Goal: Transaction & Acquisition: Purchase product/service

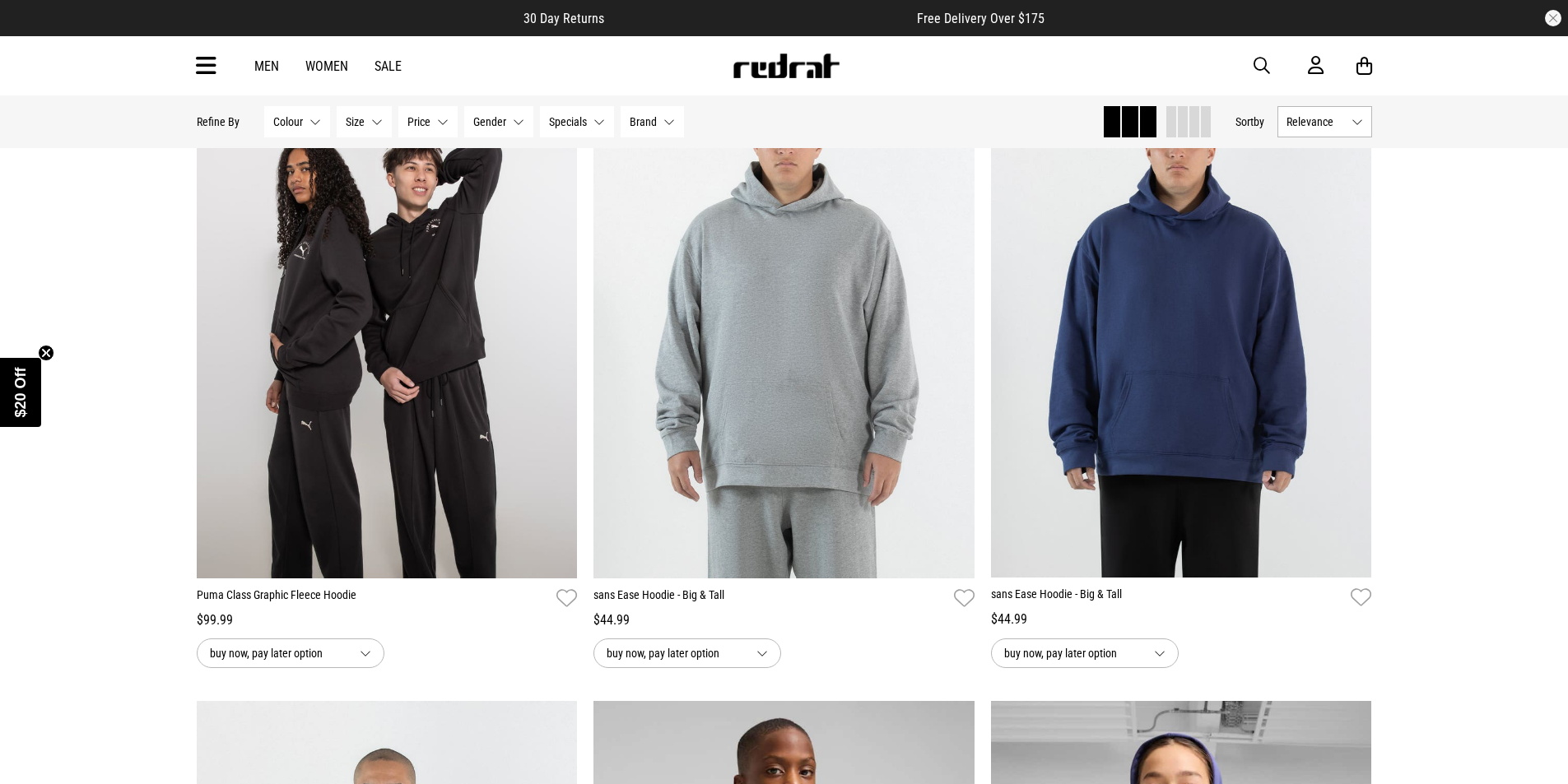
scroll to position [2056, 0]
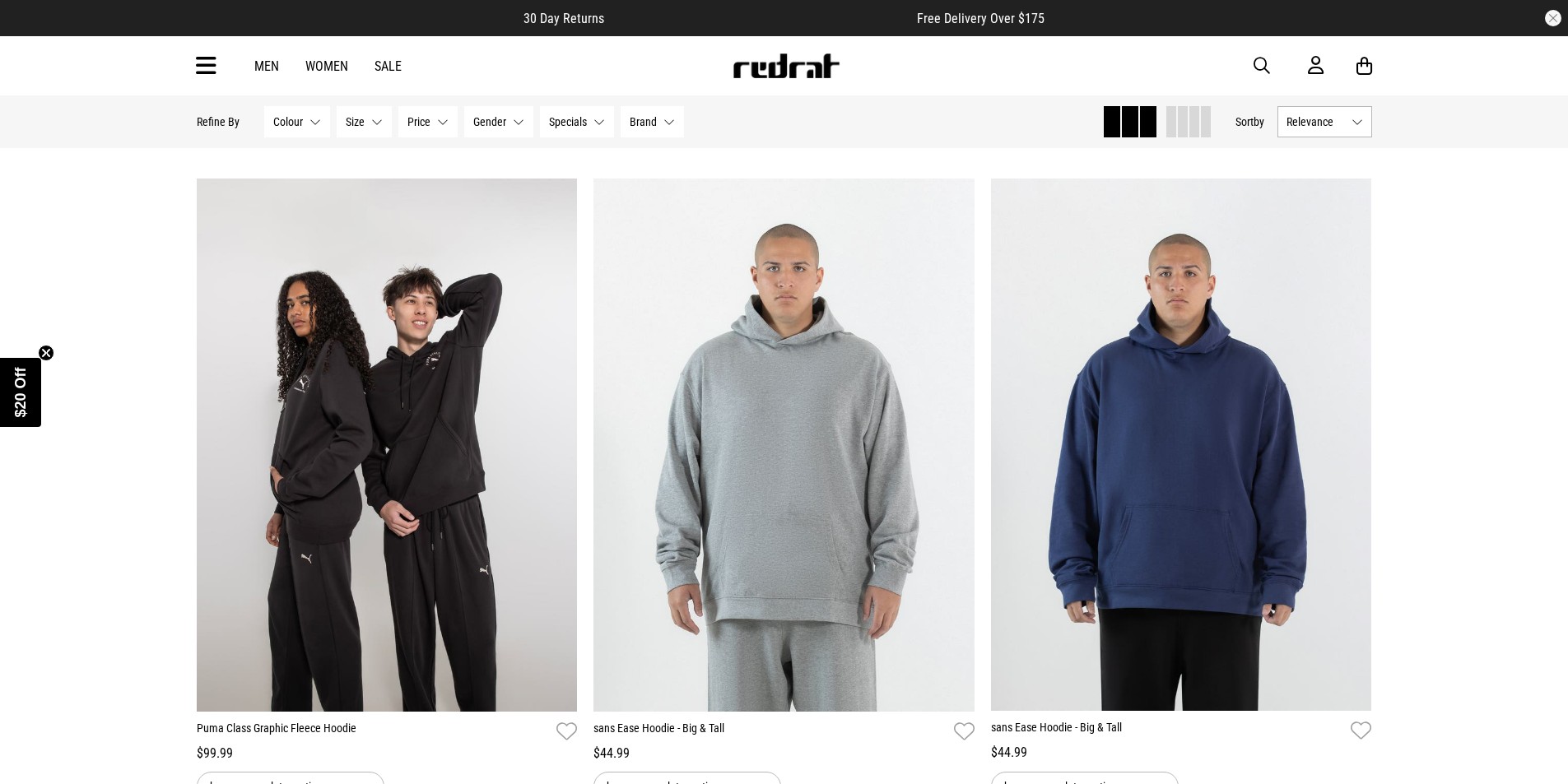
click at [1350, 124] on button "Relevance" at bounding box center [1325, 122] width 95 height 31
click at [1331, 215] on li "Price (Lowest)" at bounding box center [1325, 212] width 93 height 30
click at [1312, 127] on span "Relevance" at bounding box center [1316, 122] width 59 height 13
click at [1341, 218] on li "Price (Lowest)" at bounding box center [1325, 212] width 93 height 30
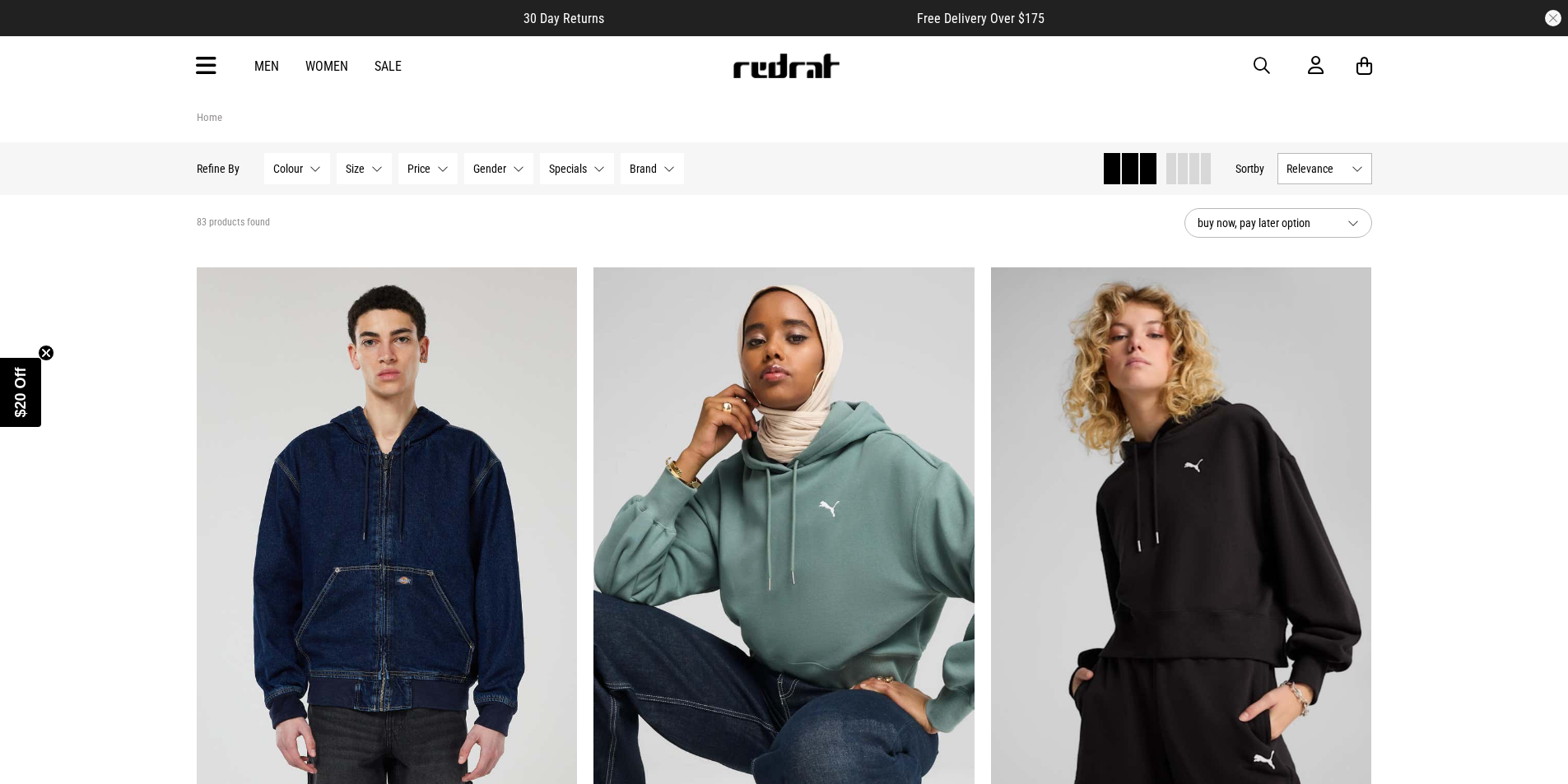
click at [1343, 173] on span "Relevance" at bounding box center [1316, 168] width 59 height 13
click at [1326, 260] on li "Price (Lowest)" at bounding box center [1325, 259] width 93 height 30
click at [1281, 224] on span "buy now, pay later option" at bounding box center [1266, 223] width 137 height 20
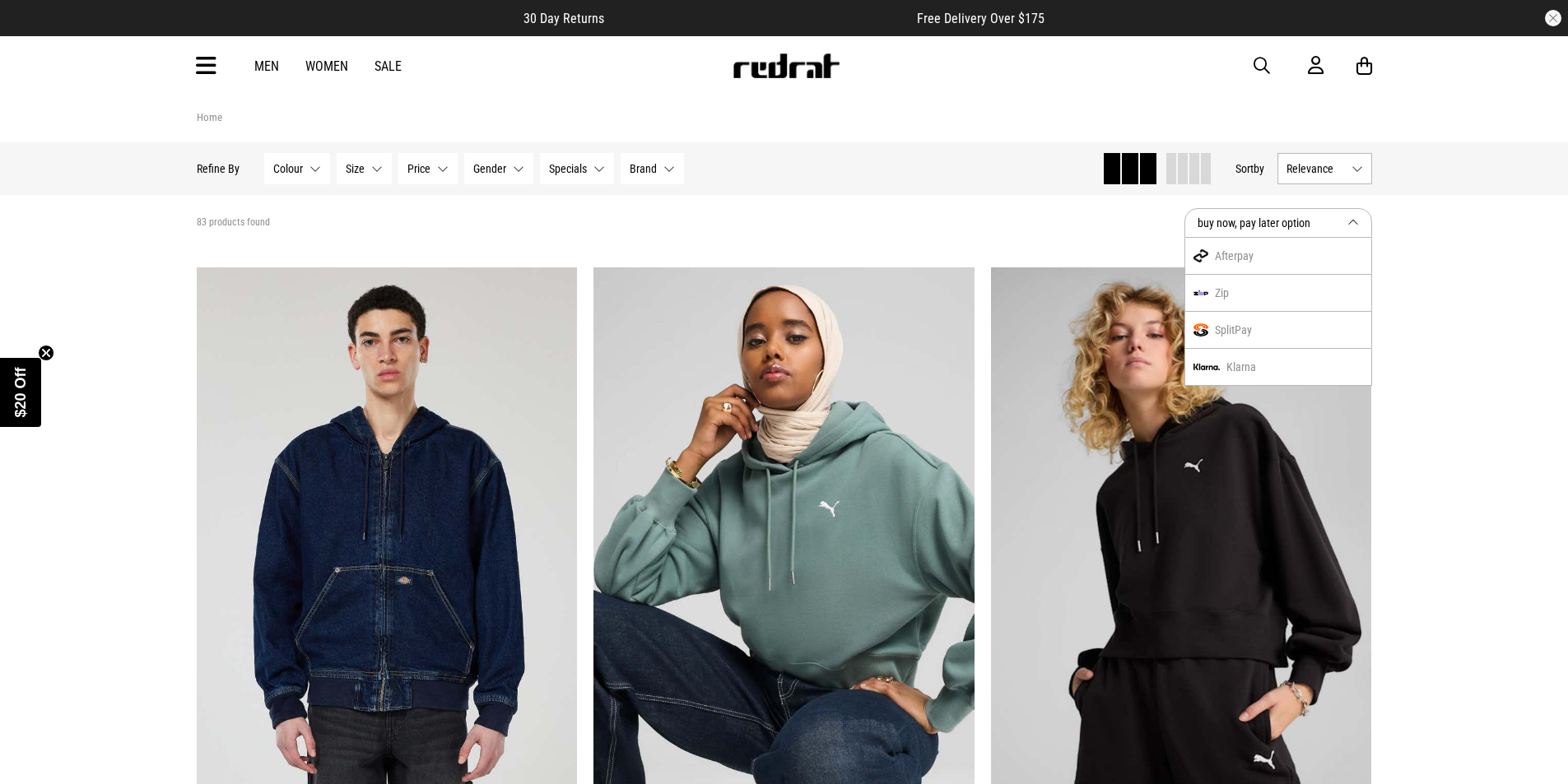
click at [1280, 224] on span "buy now, pay later option" at bounding box center [1266, 223] width 137 height 20
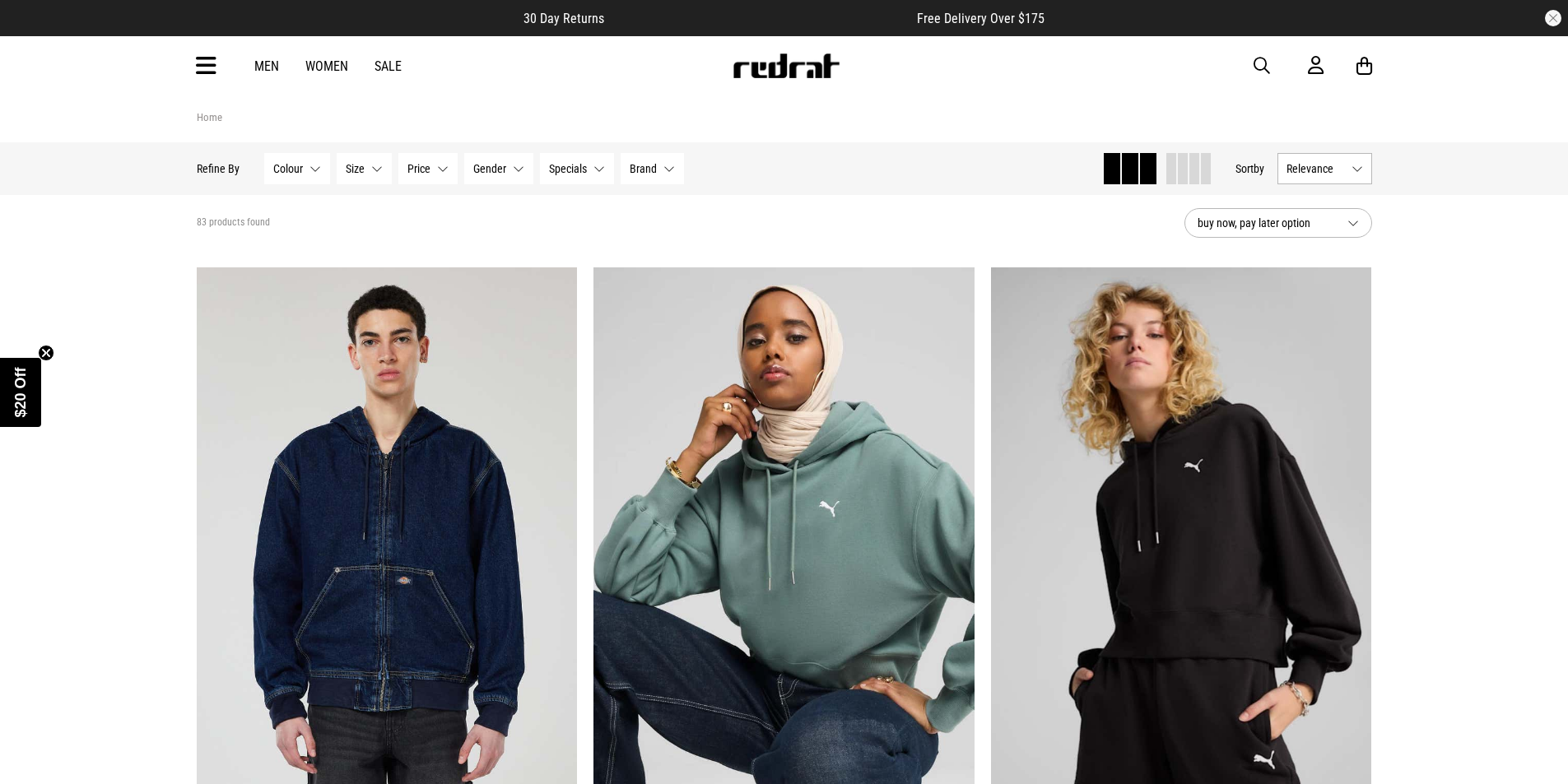
click at [1073, 232] on section "83 products found buy now, pay later option" at bounding box center [784, 223] width 1201 height 56
click at [438, 178] on button "Price None selected" at bounding box center [427, 168] width 60 height 31
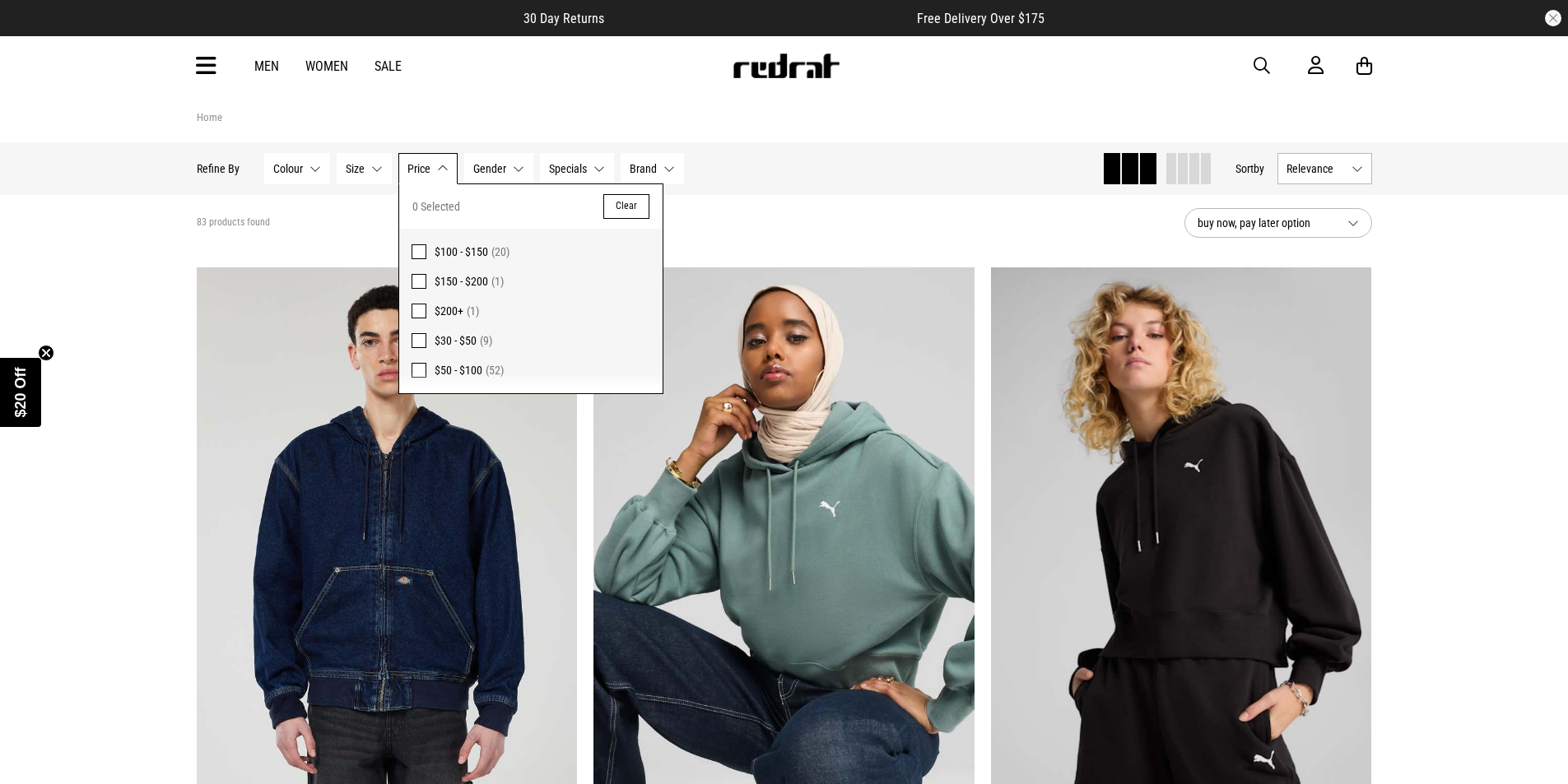
click at [777, 226] on div "83 products found" at bounding box center [683, 223] width 975 height 13
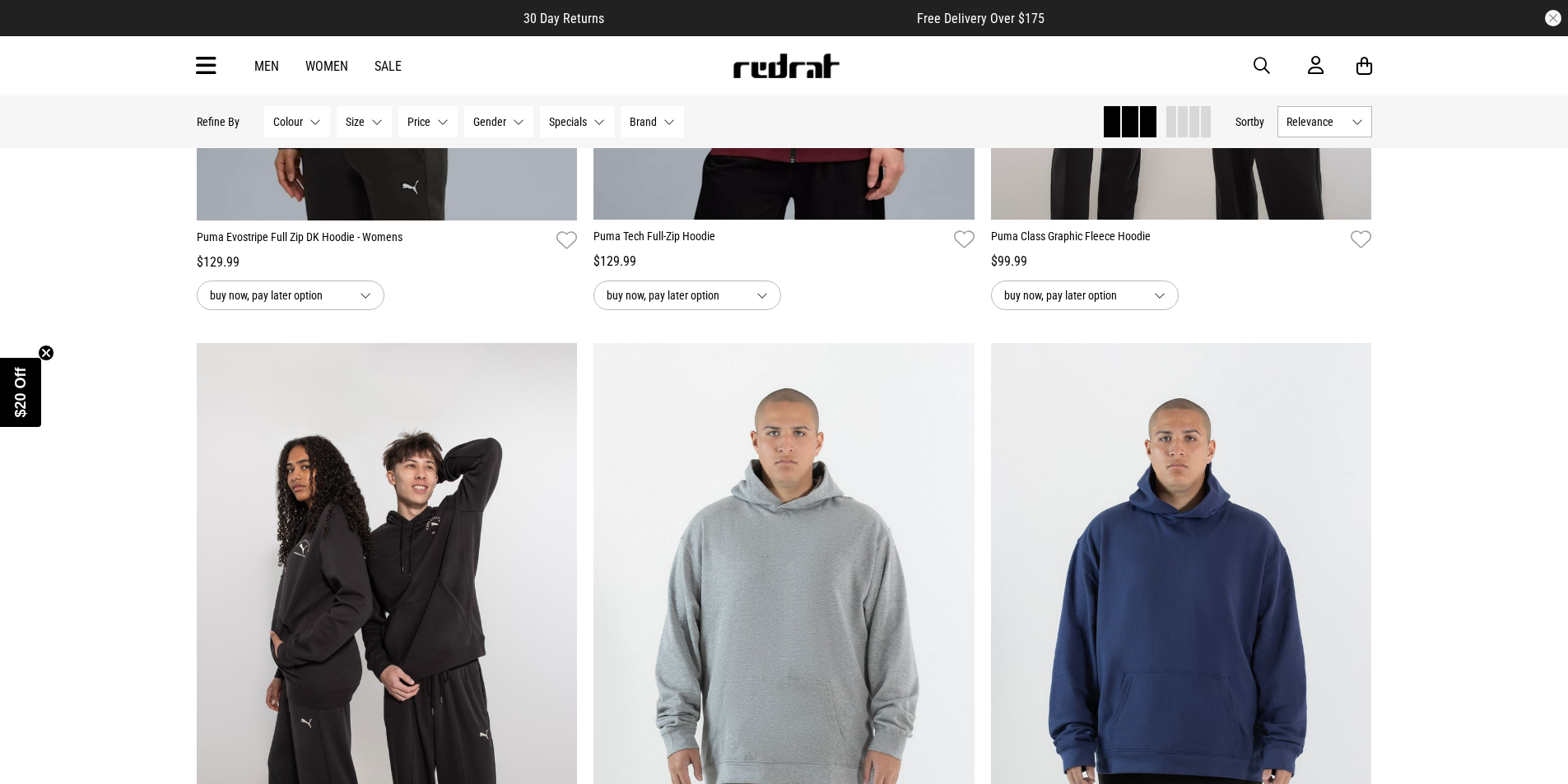
scroll to position [2303, 0]
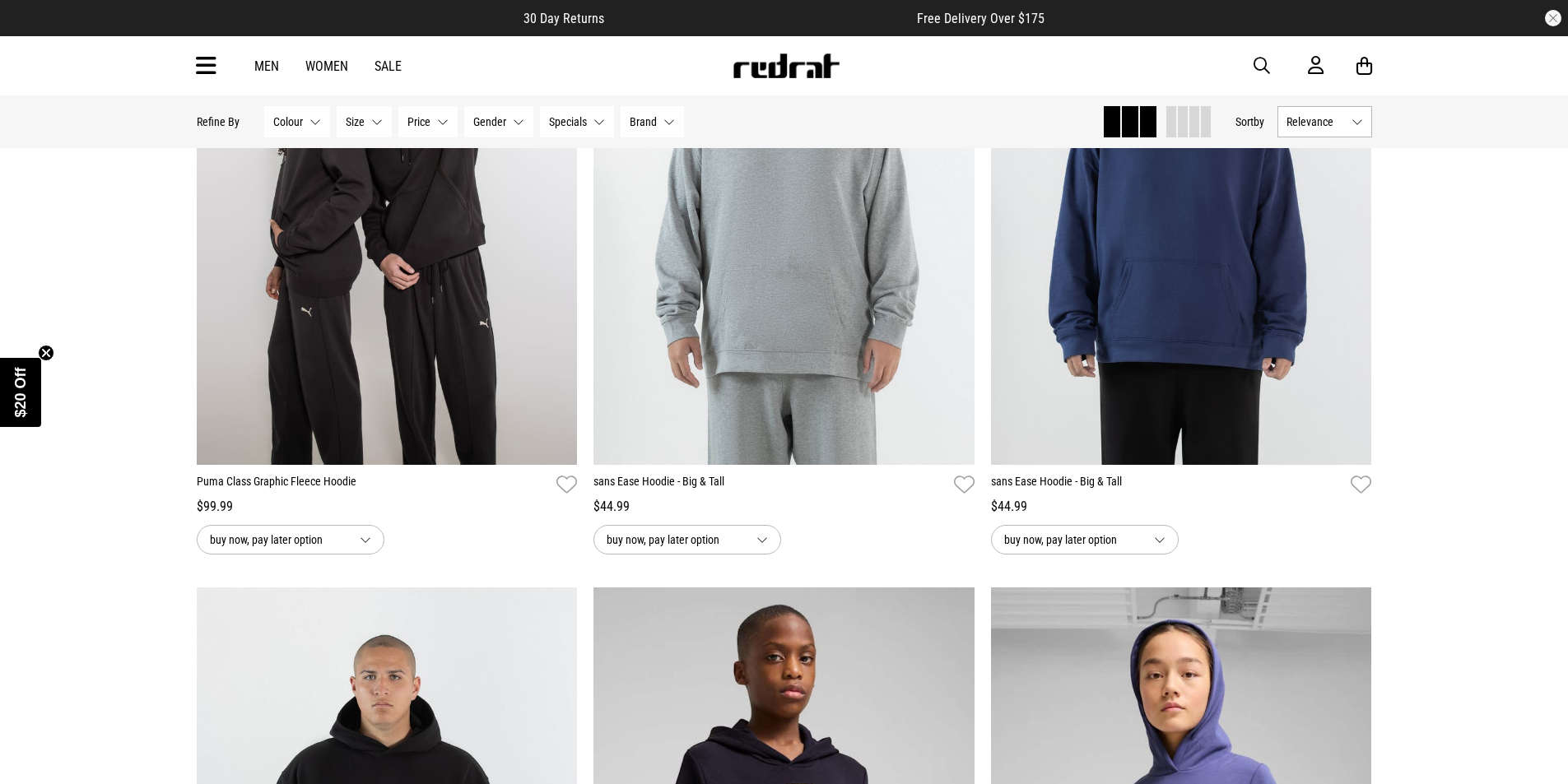
click at [1327, 117] on span "Relevance" at bounding box center [1316, 122] width 59 height 13
click at [1323, 213] on li "Price (Lowest)" at bounding box center [1325, 212] width 93 height 30
click at [1489, 236] on div "Home Hide Refine s Refine By Filters Colour None selected Colour 0 Selected Cle…" at bounding box center [784, 555] width 1568 height 5527
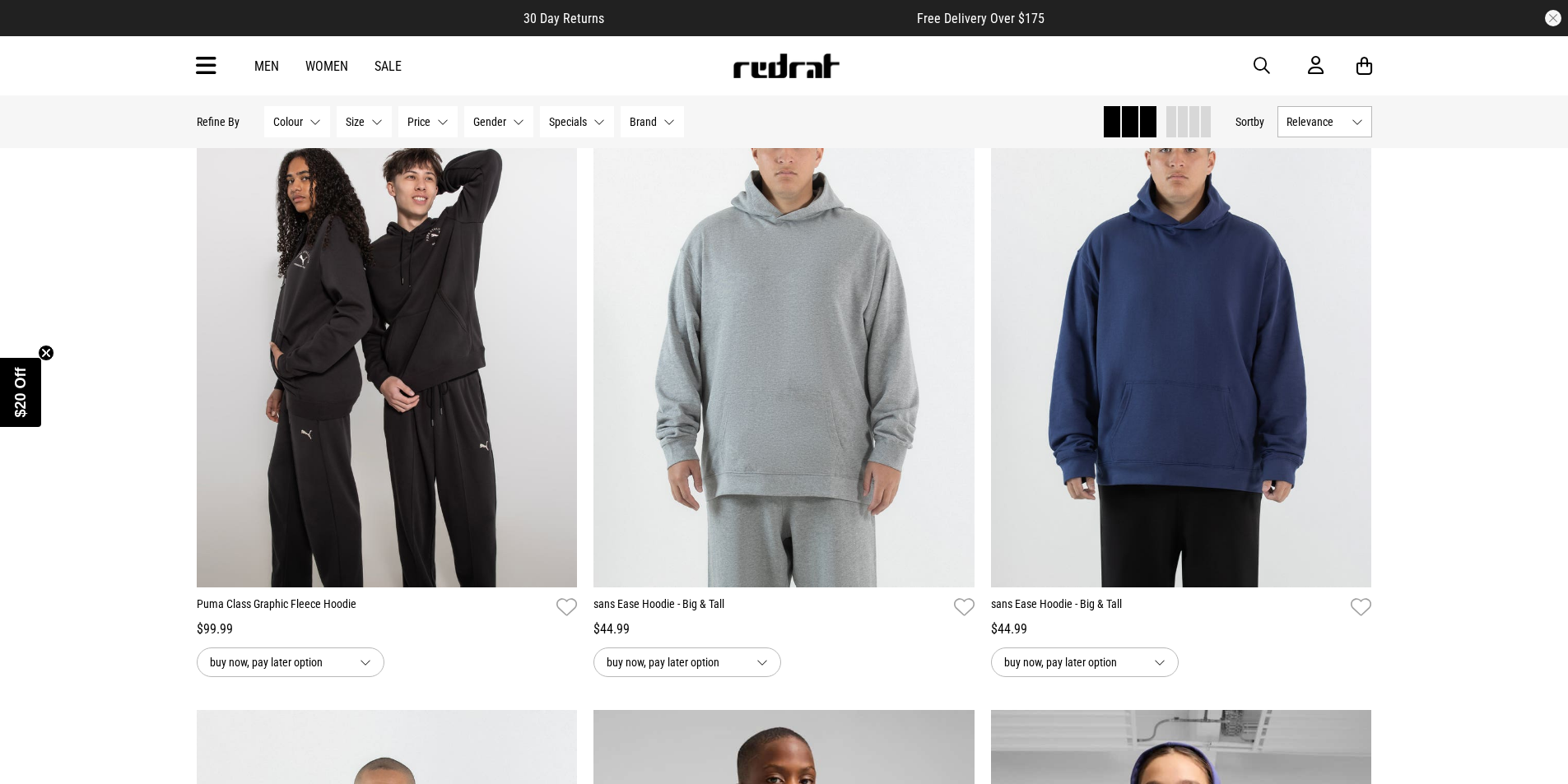
scroll to position [1892, 0]
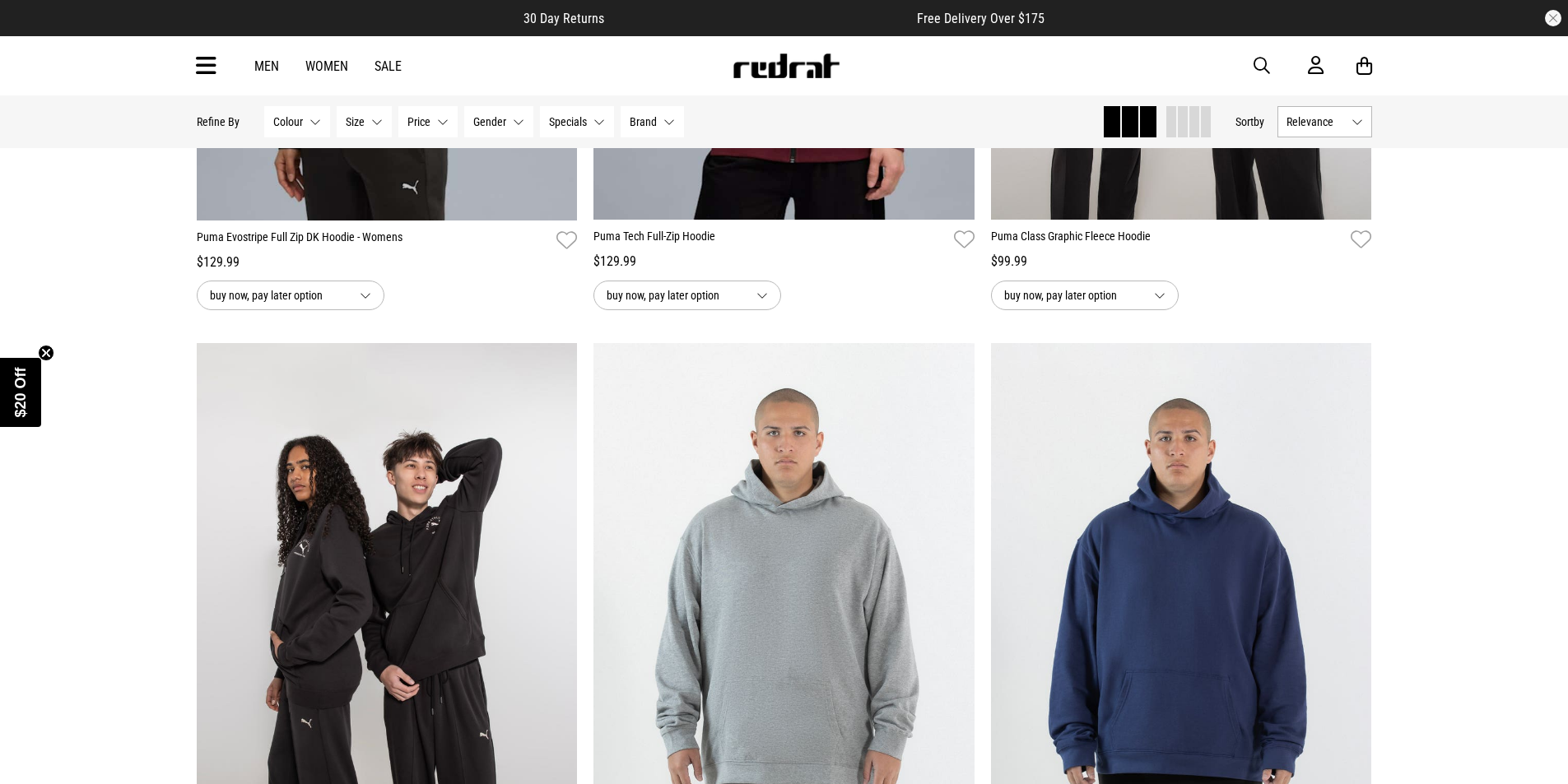
click at [516, 125] on button "Gender None selected" at bounding box center [498, 122] width 69 height 31
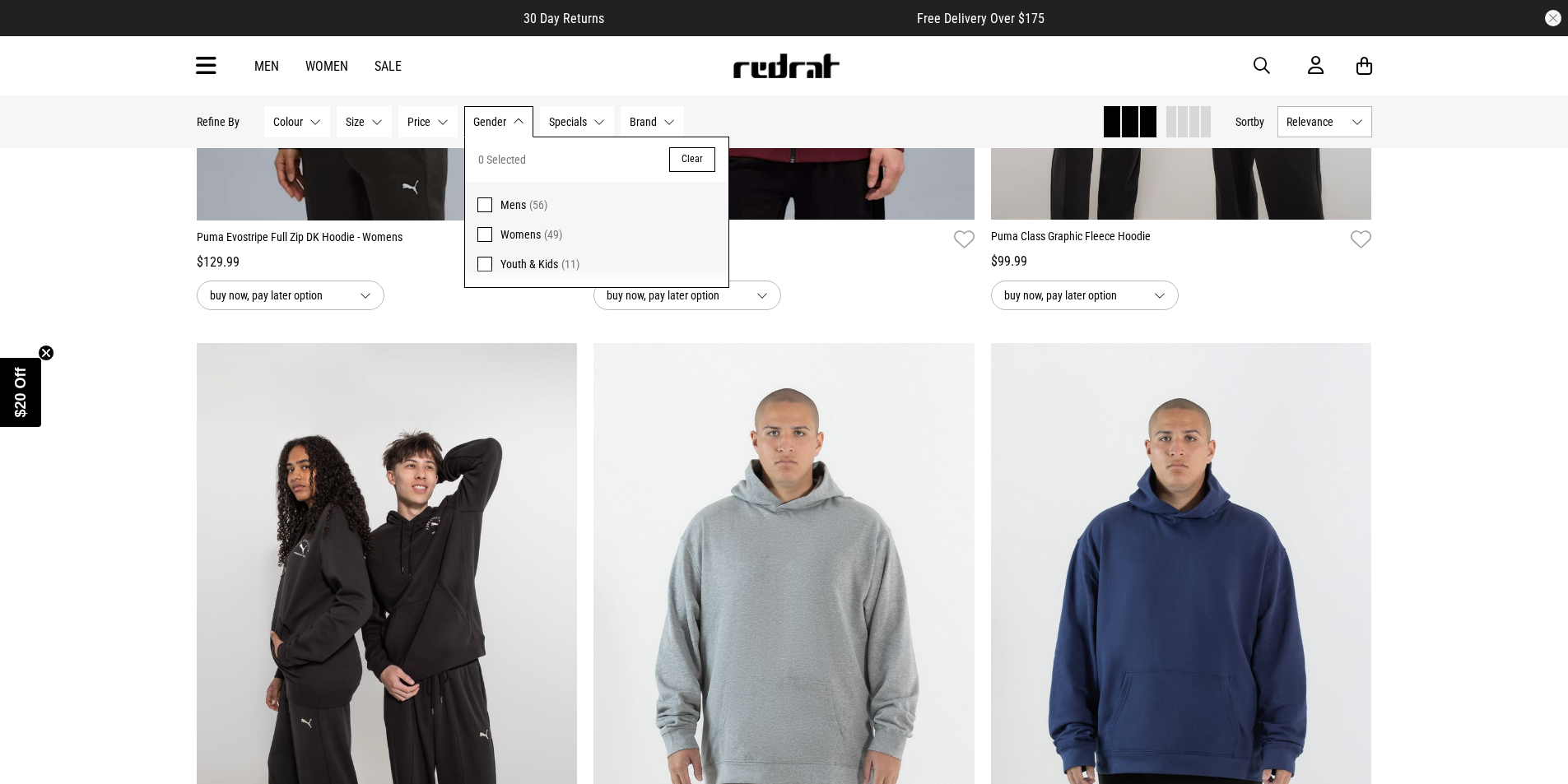
click at [512, 202] on span "Mens" at bounding box center [513, 204] width 26 height 13
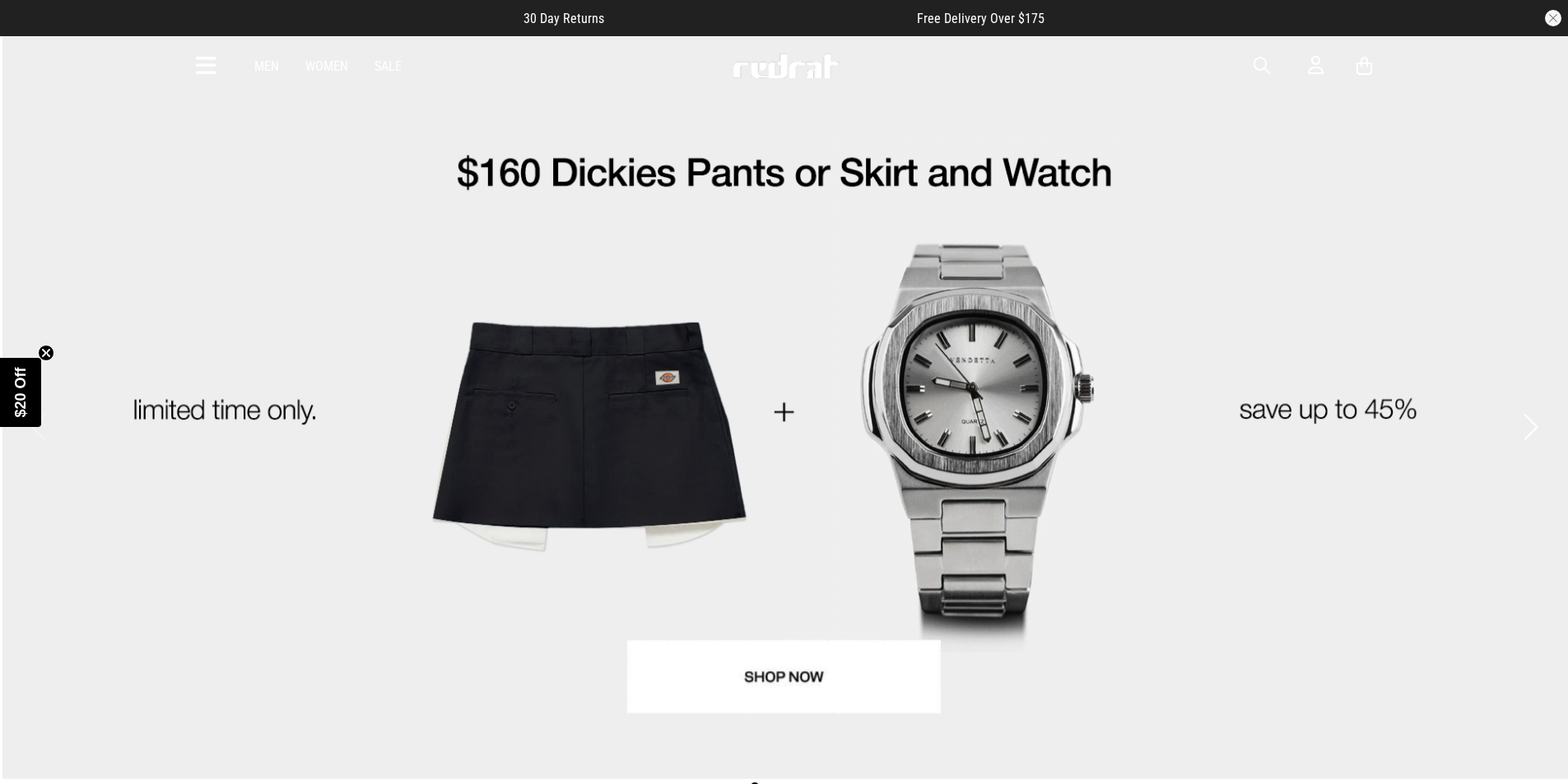
click at [260, 66] on link "Men" at bounding box center [267, 67] width 25 height 16
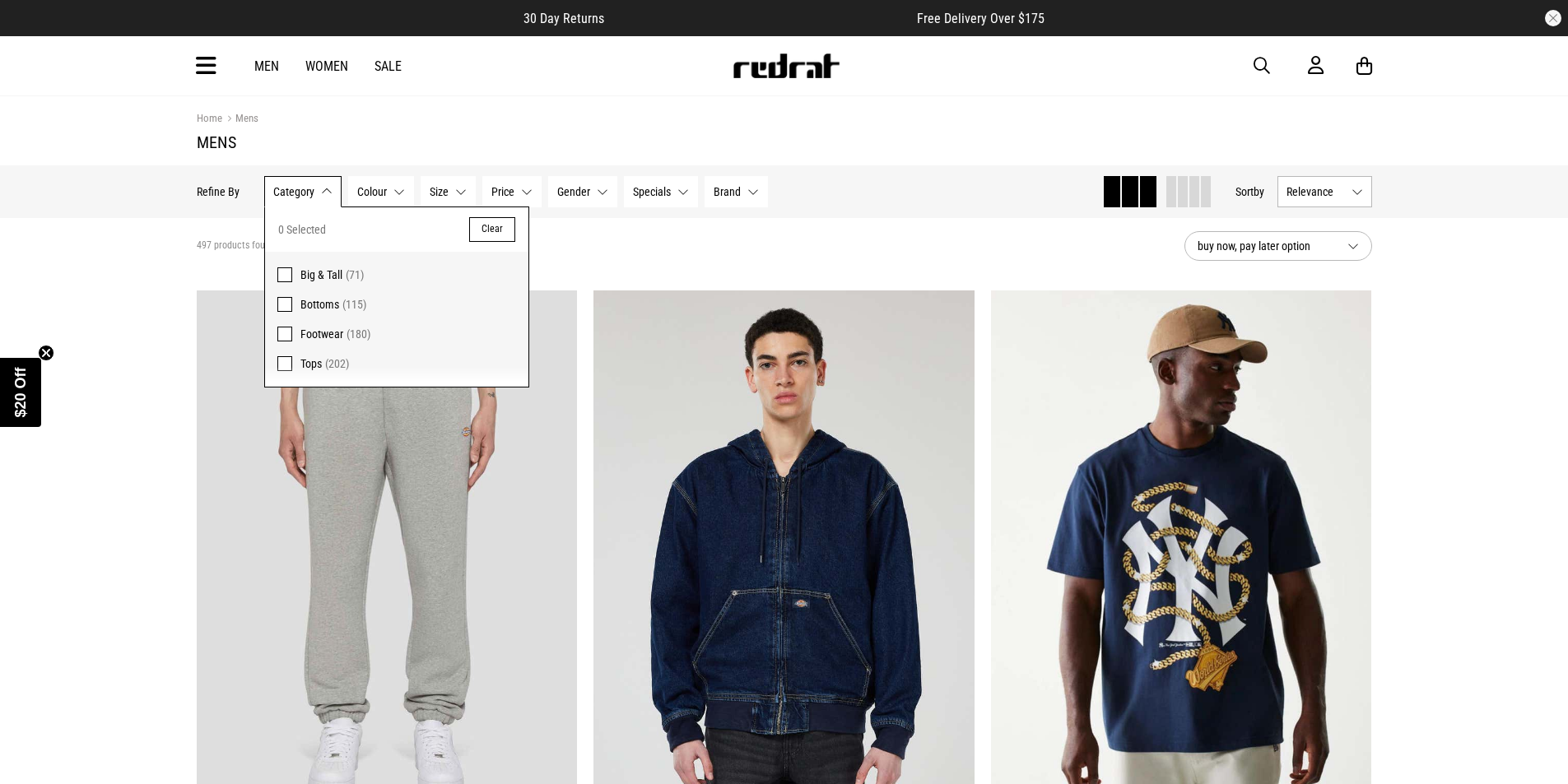
click at [295, 360] on label "Tops (202)" at bounding box center [396, 368] width 263 height 38
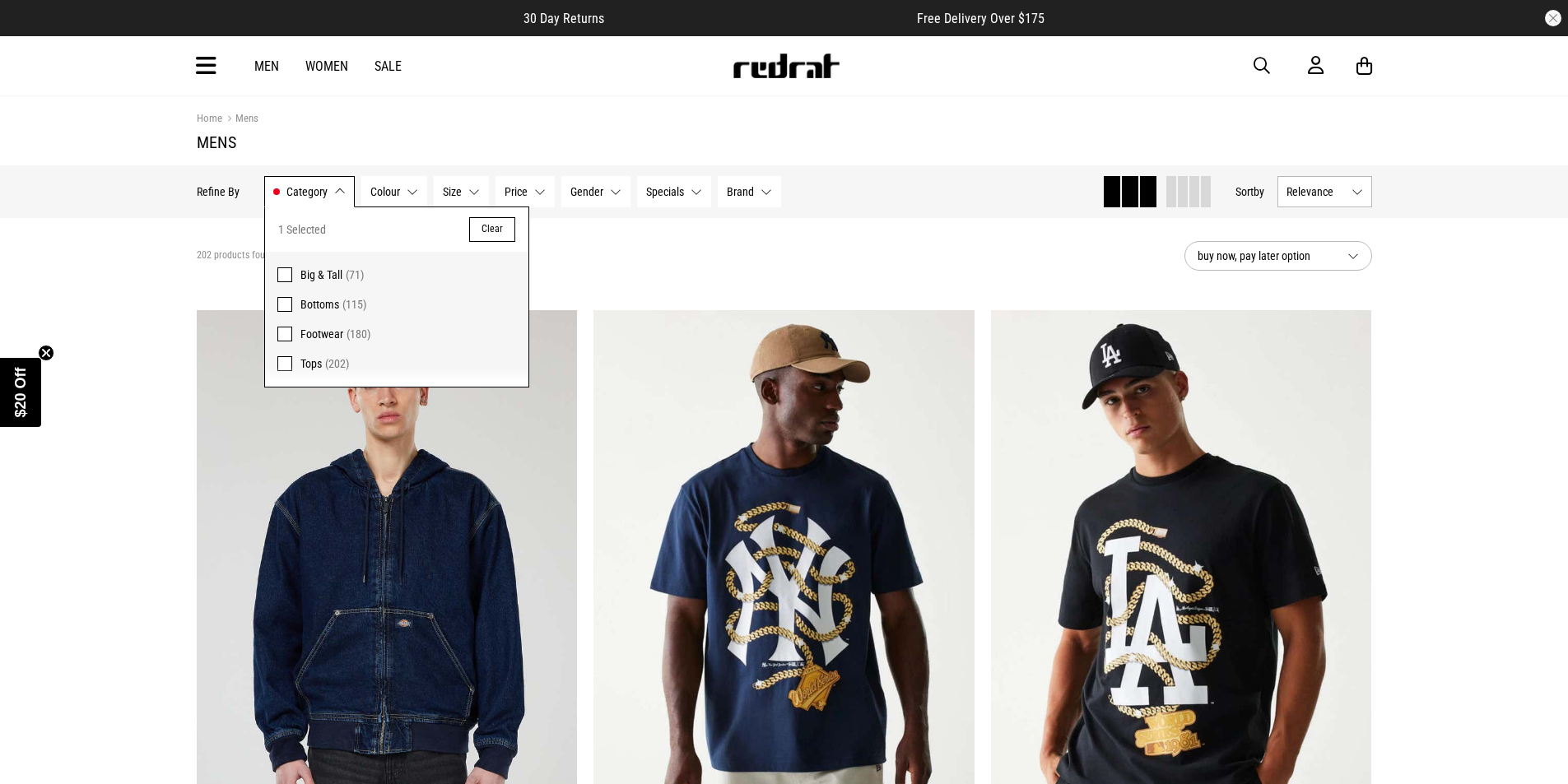
click at [653, 251] on div "202 products found Active Filters Tops Clear" at bounding box center [683, 256] width 975 height 50
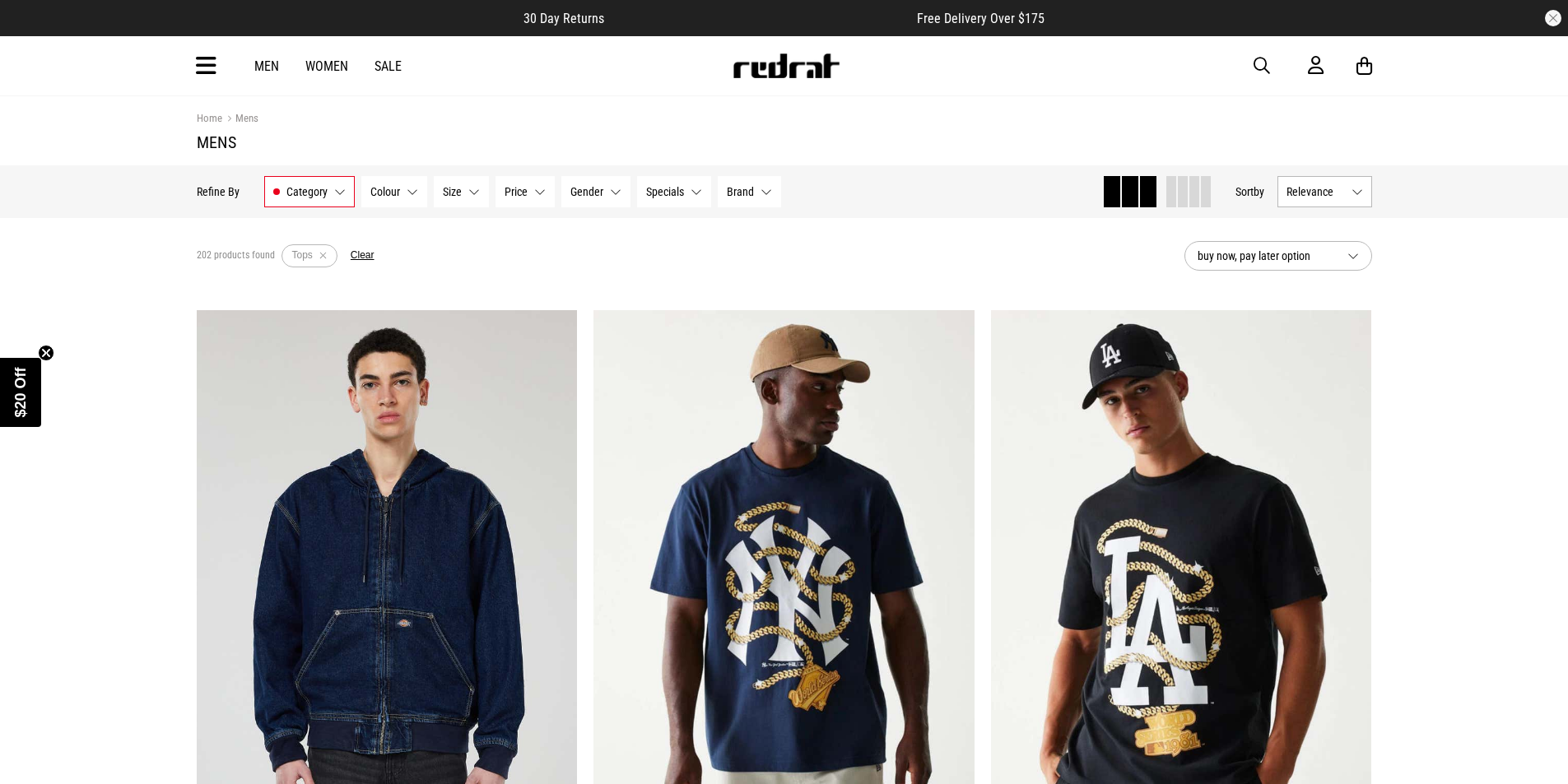
click at [391, 185] on span "Colour" at bounding box center [385, 191] width 29 height 13
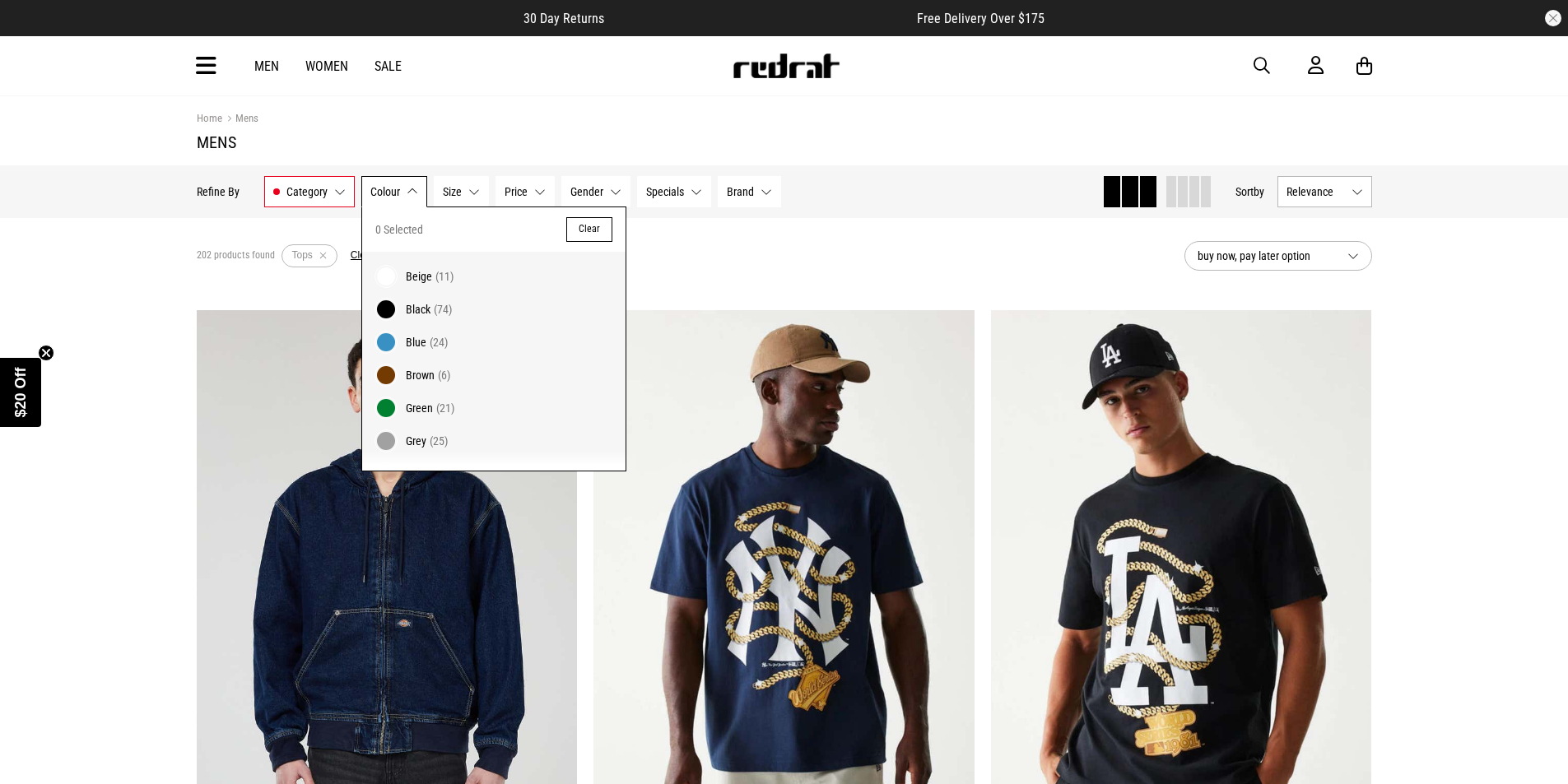
click at [399, 307] on label "Black (74)" at bounding box center [494, 309] width 263 height 33
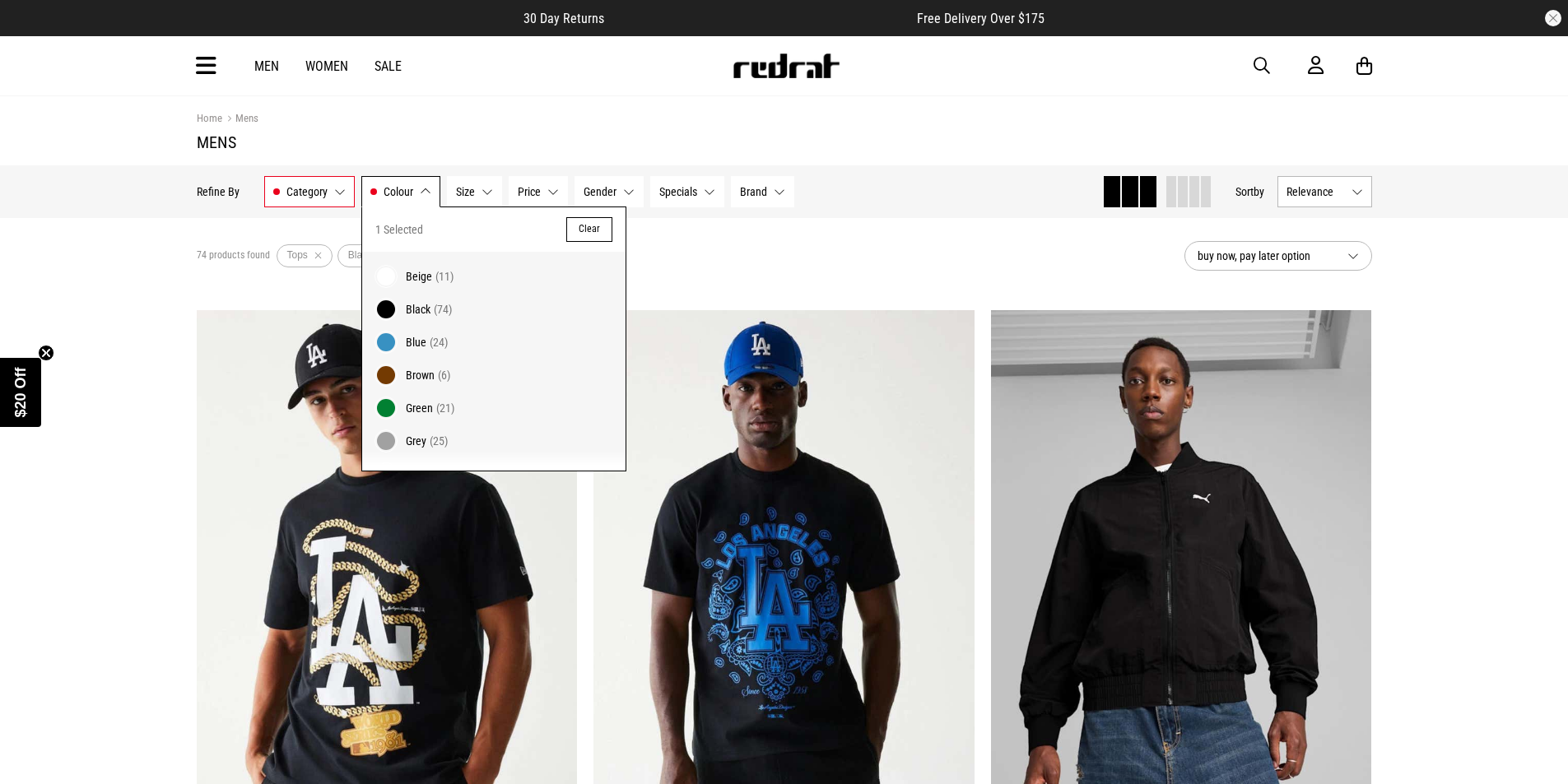
click at [471, 194] on span "Size" at bounding box center [465, 191] width 19 height 13
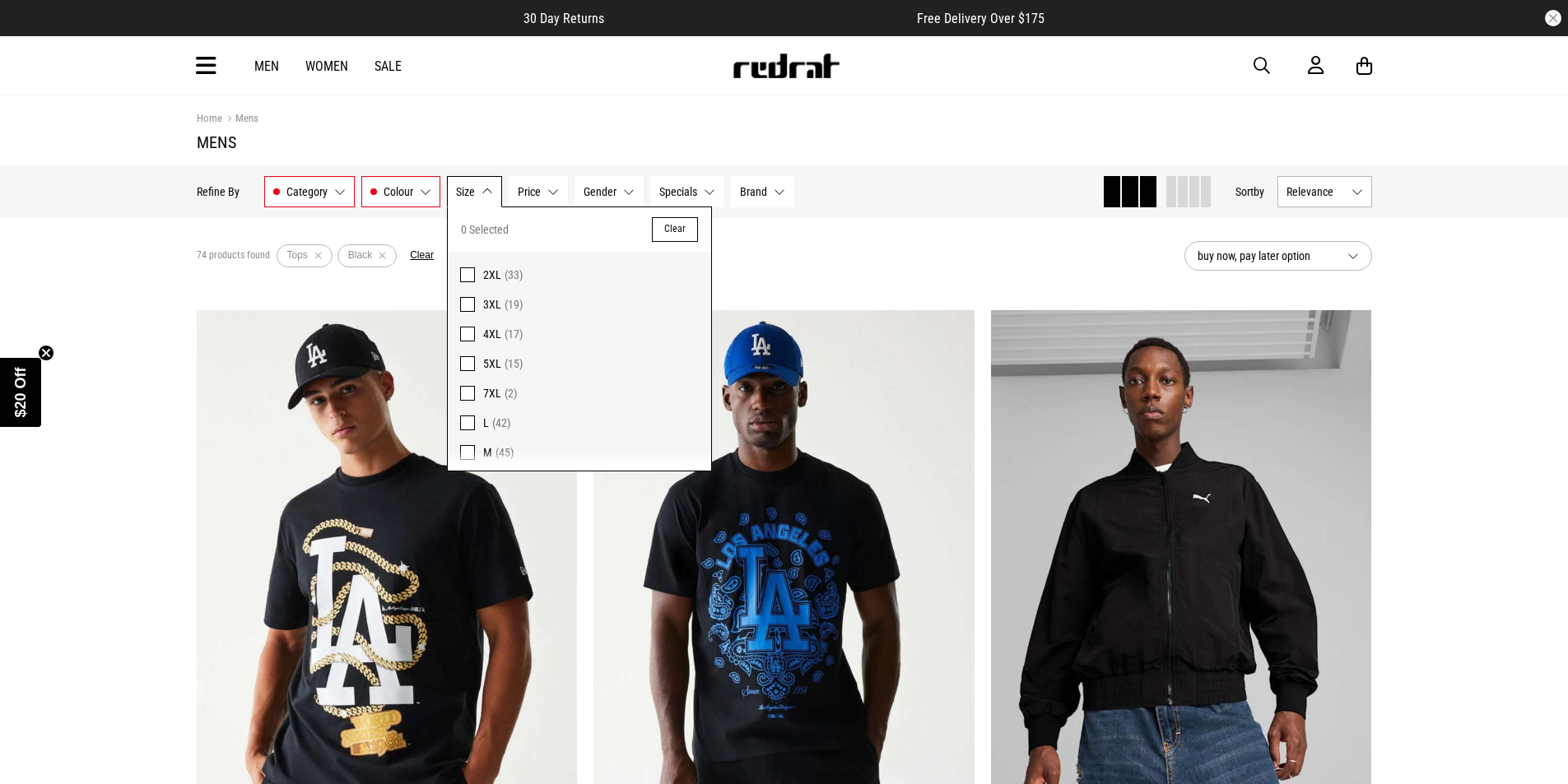
click at [615, 191] on button "Gender None selected" at bounding box center [609, 191] width 69 height 31
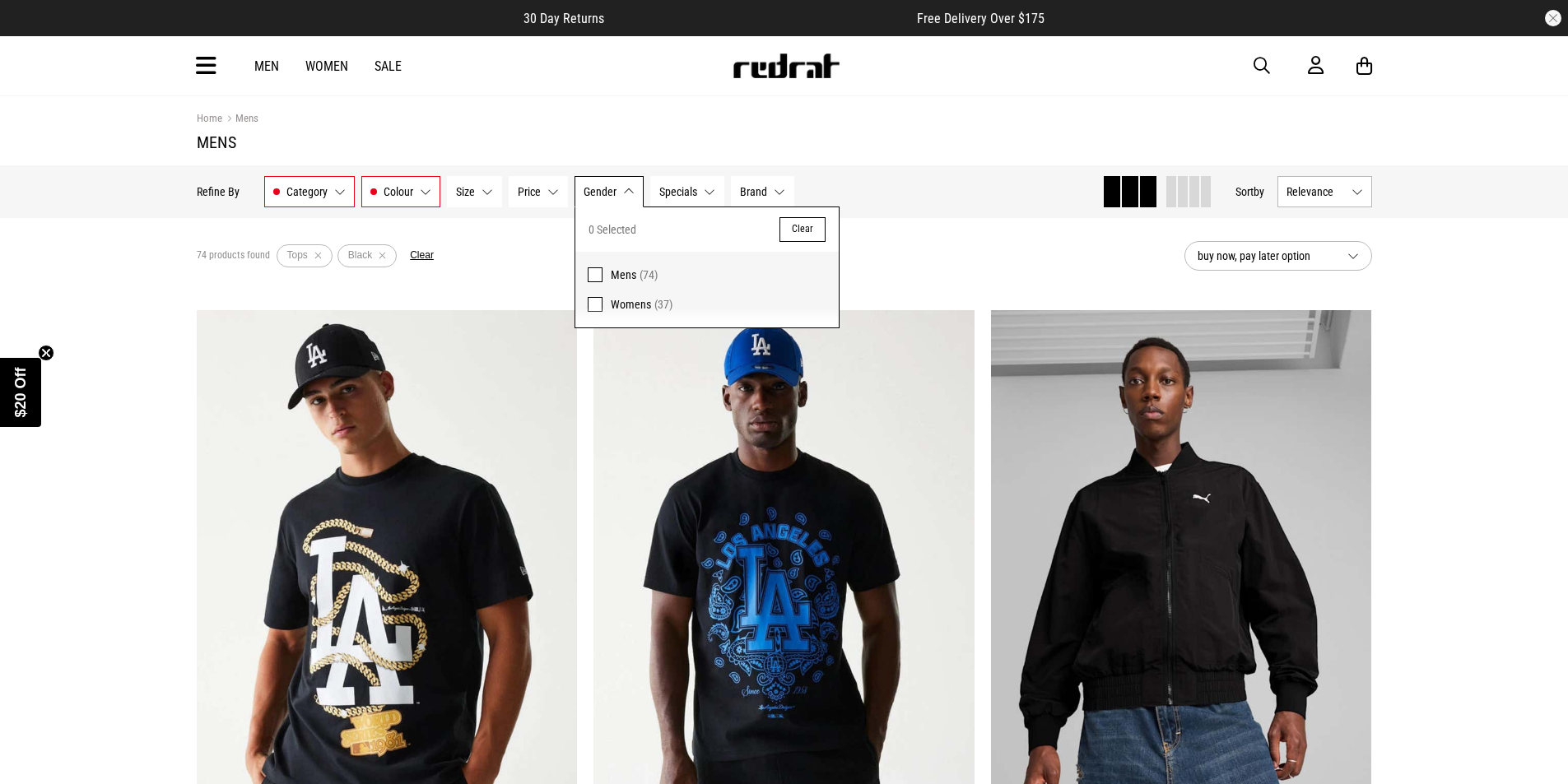
click at [598, 267] on span at bounding box center [594, 274] width 15 height 15
click at [935, 248] on div "74 products found Active Filters Tops Black Mens Clear" at bounding box center [683, 256] width 975 height 50
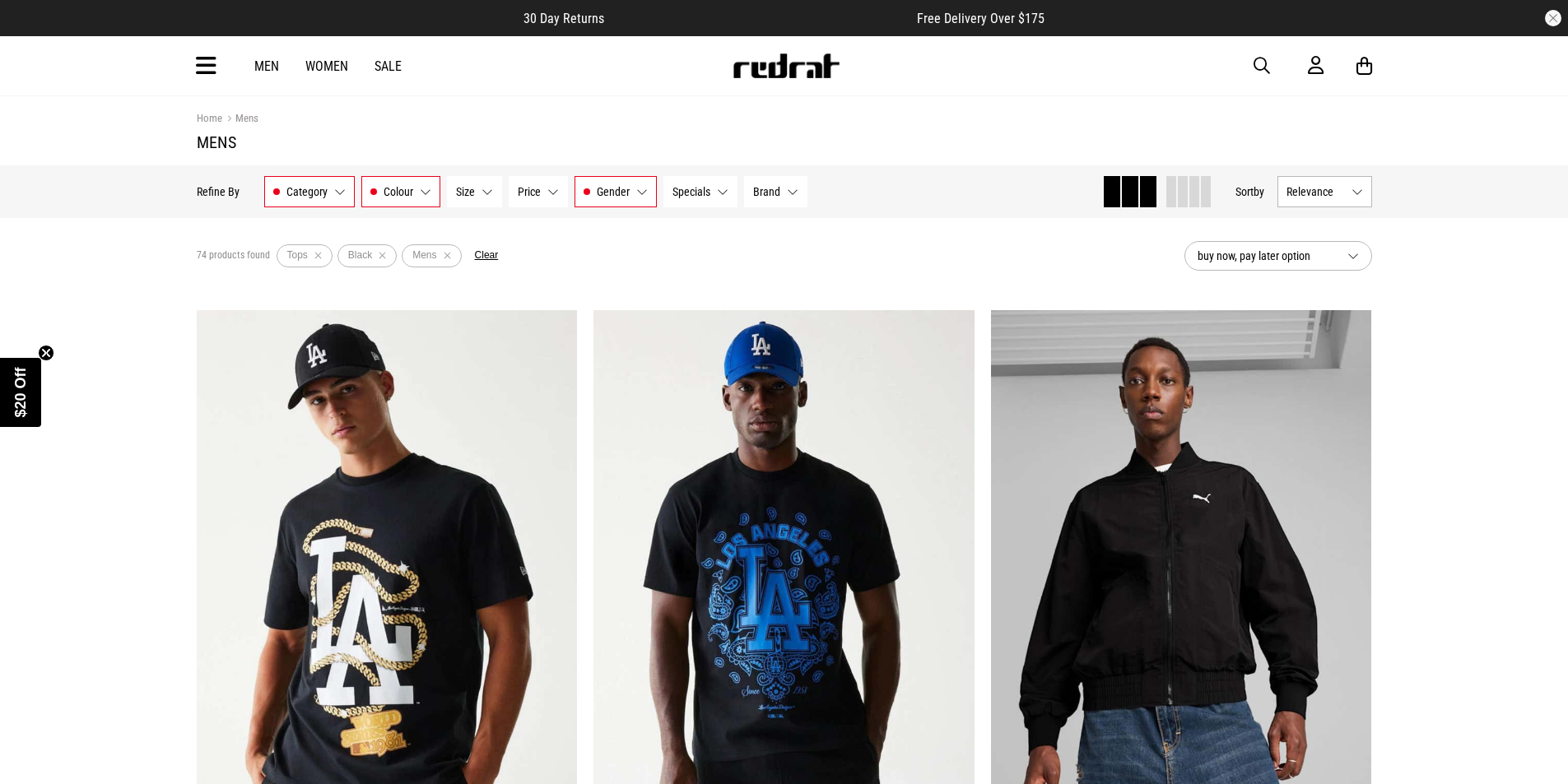
click at [409, 195] on span "Colour" at bounding box center [398, 191] width 29 height 13
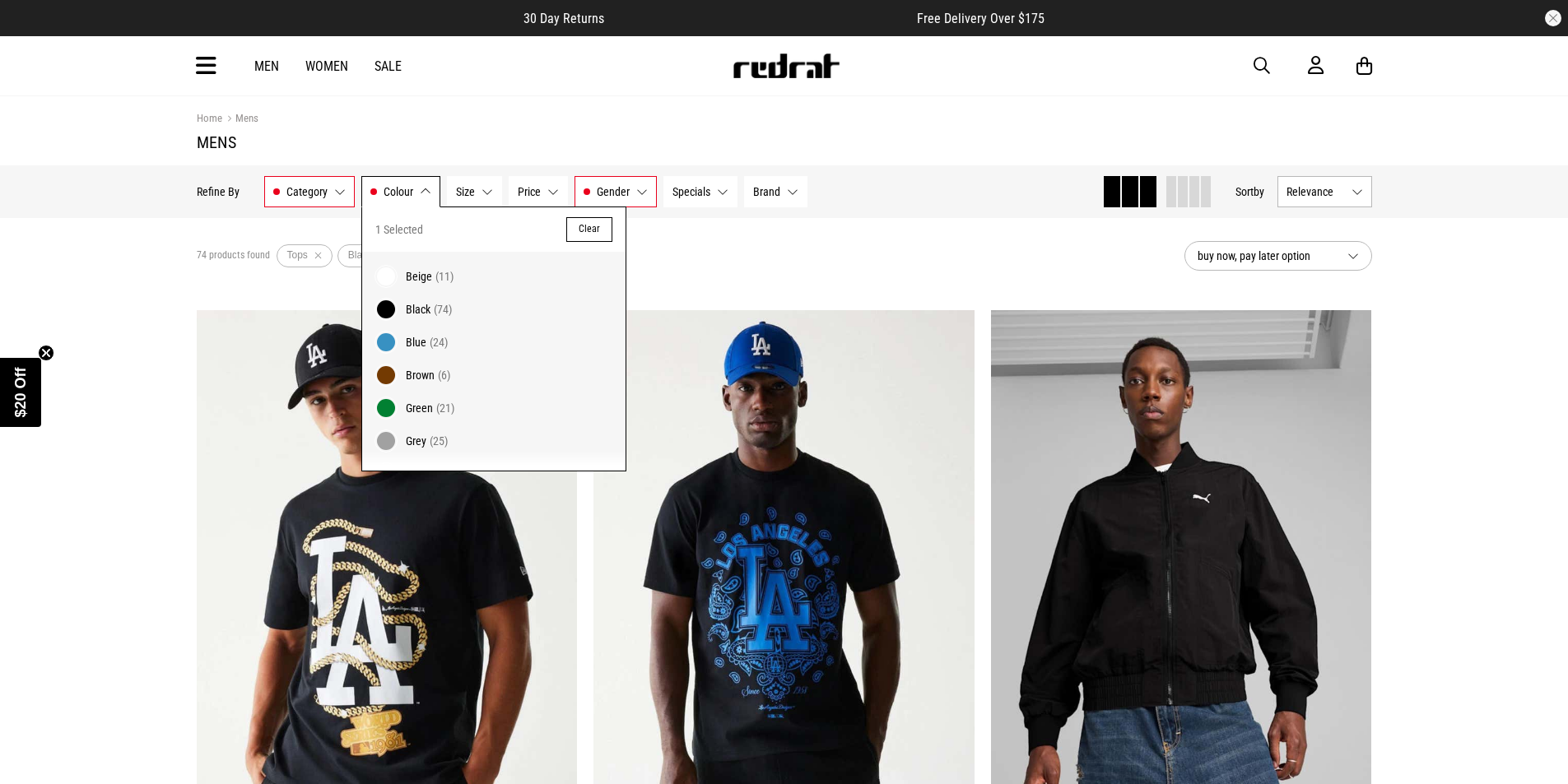
click at [414, 432] on span "Grey (25)" at bounding box center [509, 440] width 207 height 20
click at [685, 265] on div "99 products found Active Filters Tops Black Grey Mens Clear" at bounding box center [683, 256] width 975 height 50
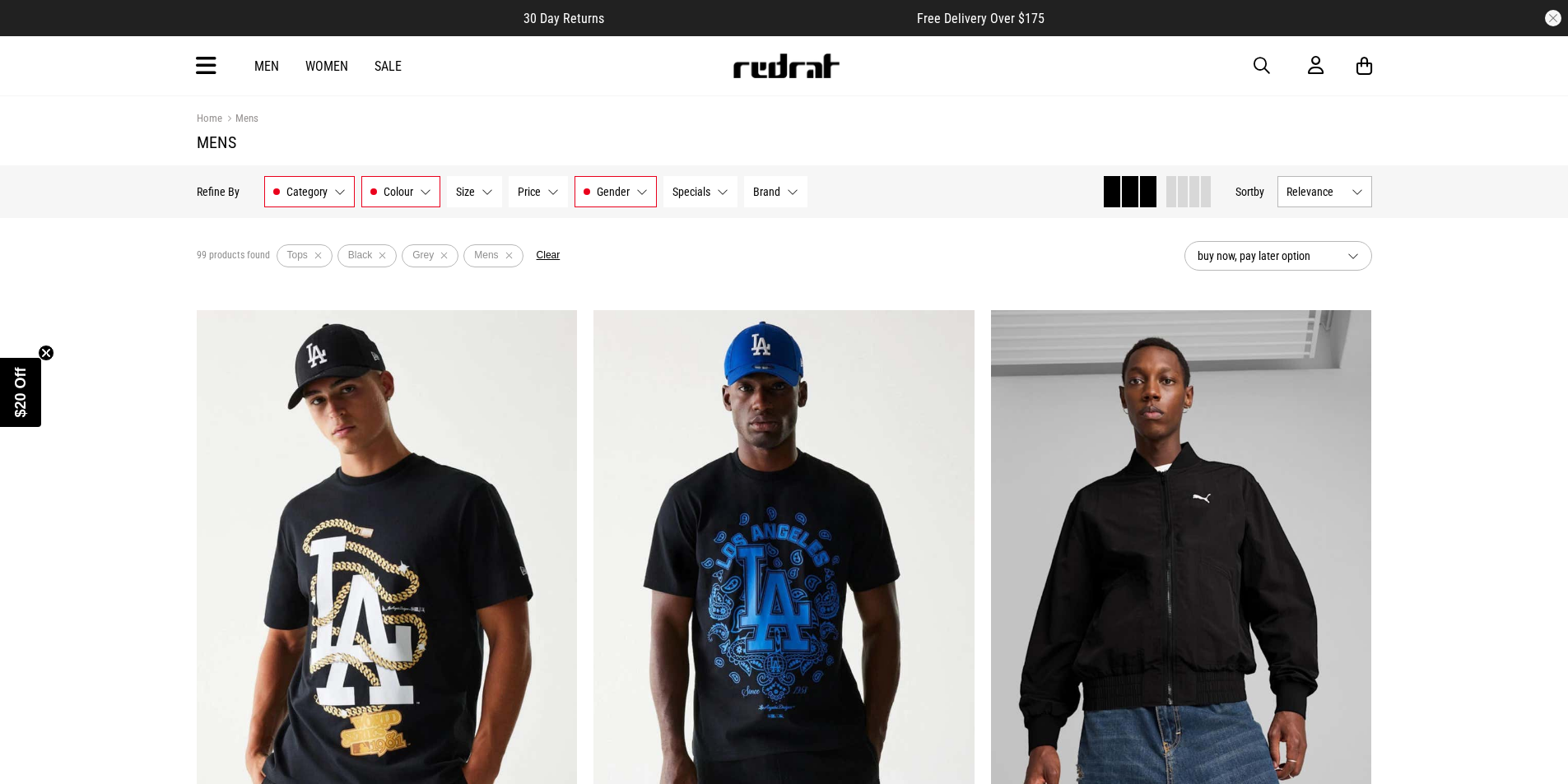
click at [472, 185] on span "Size" at bounding box center [465, 191] width 19 height 13
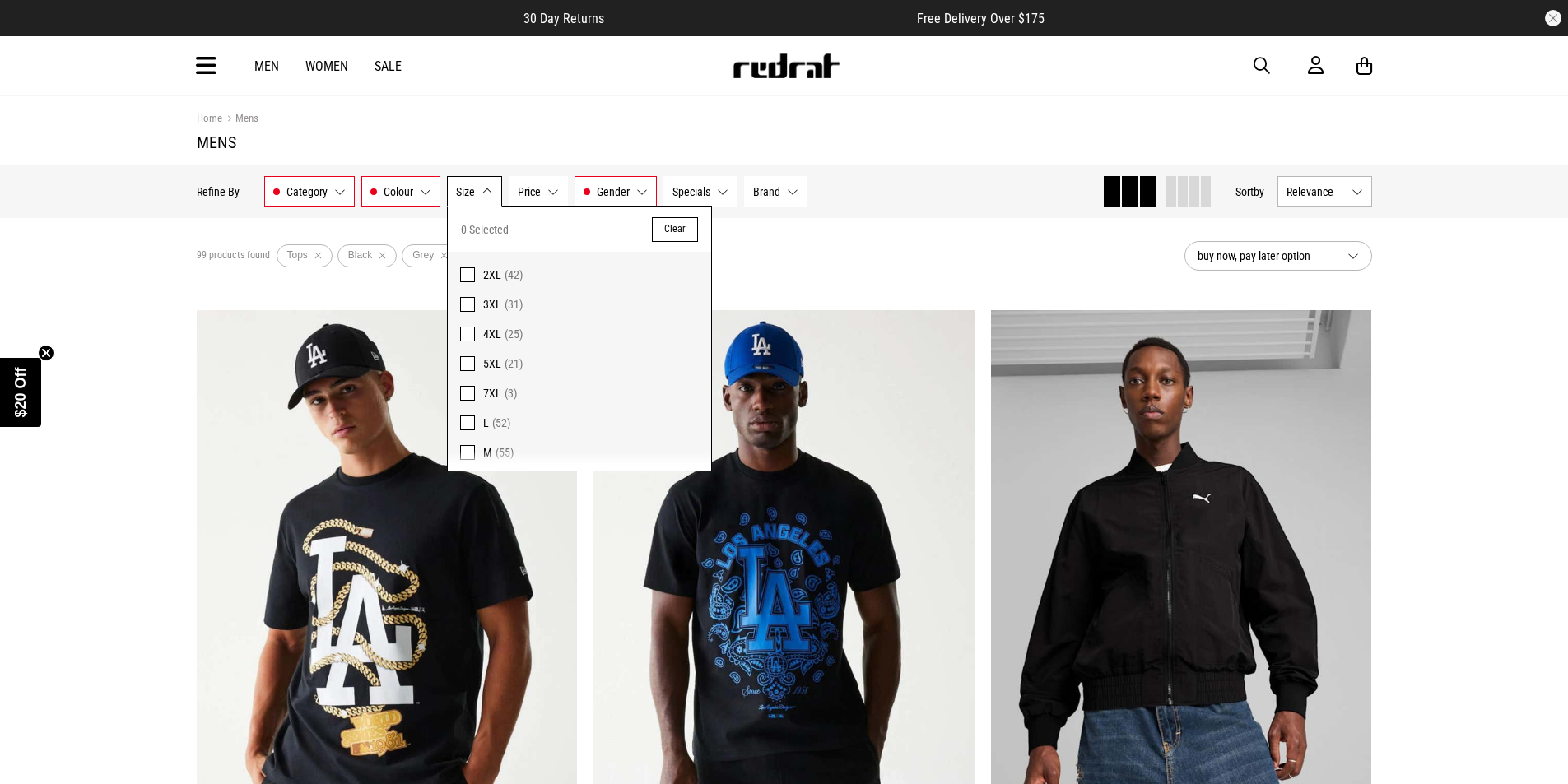
click at [465, 274] on span at bounding box center [467, 274] width 15 height 15
click at [462, 305] on span at bounding box center [467, 304] width 15 height 15
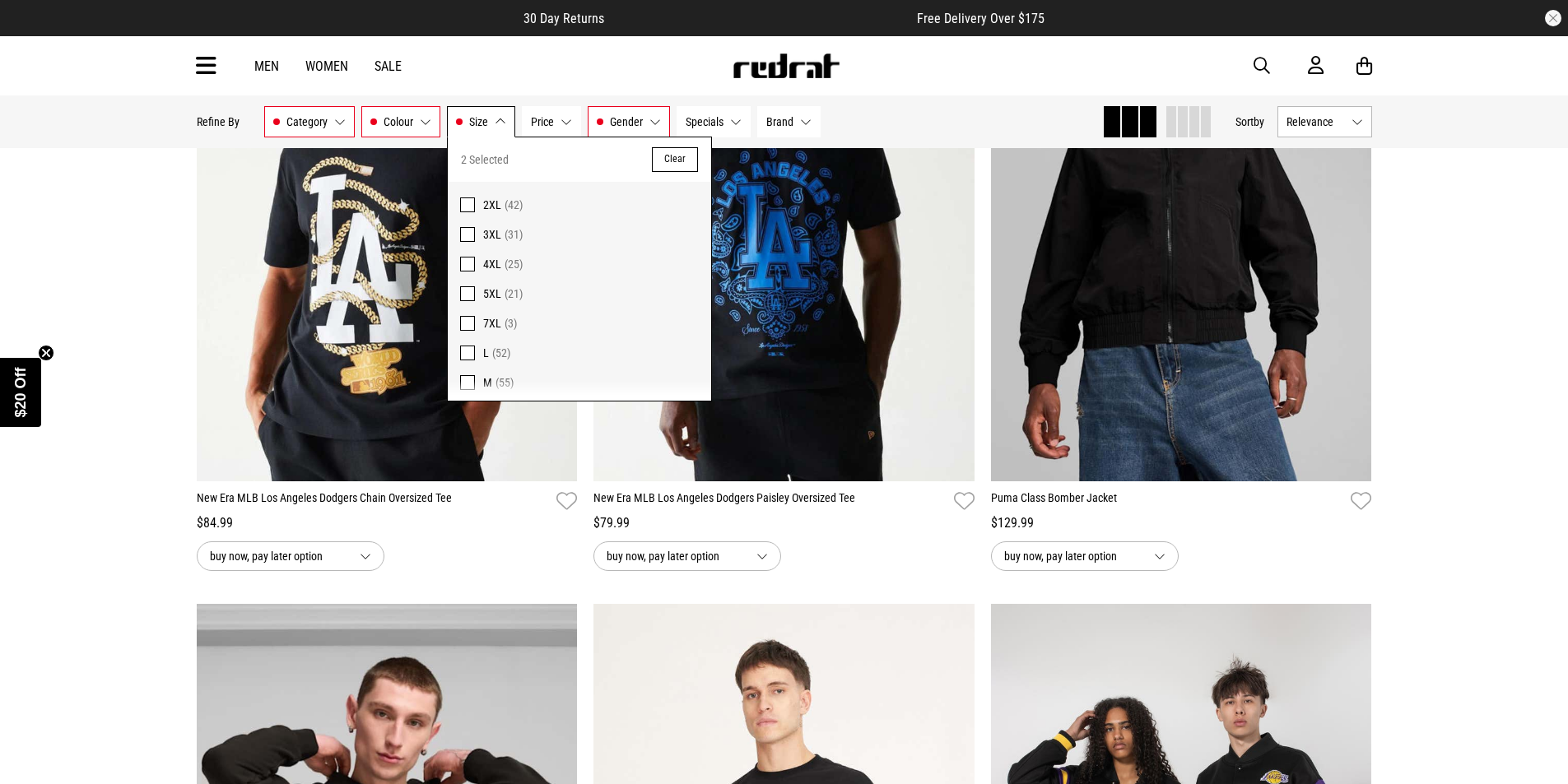
scroll to position [164, 0]
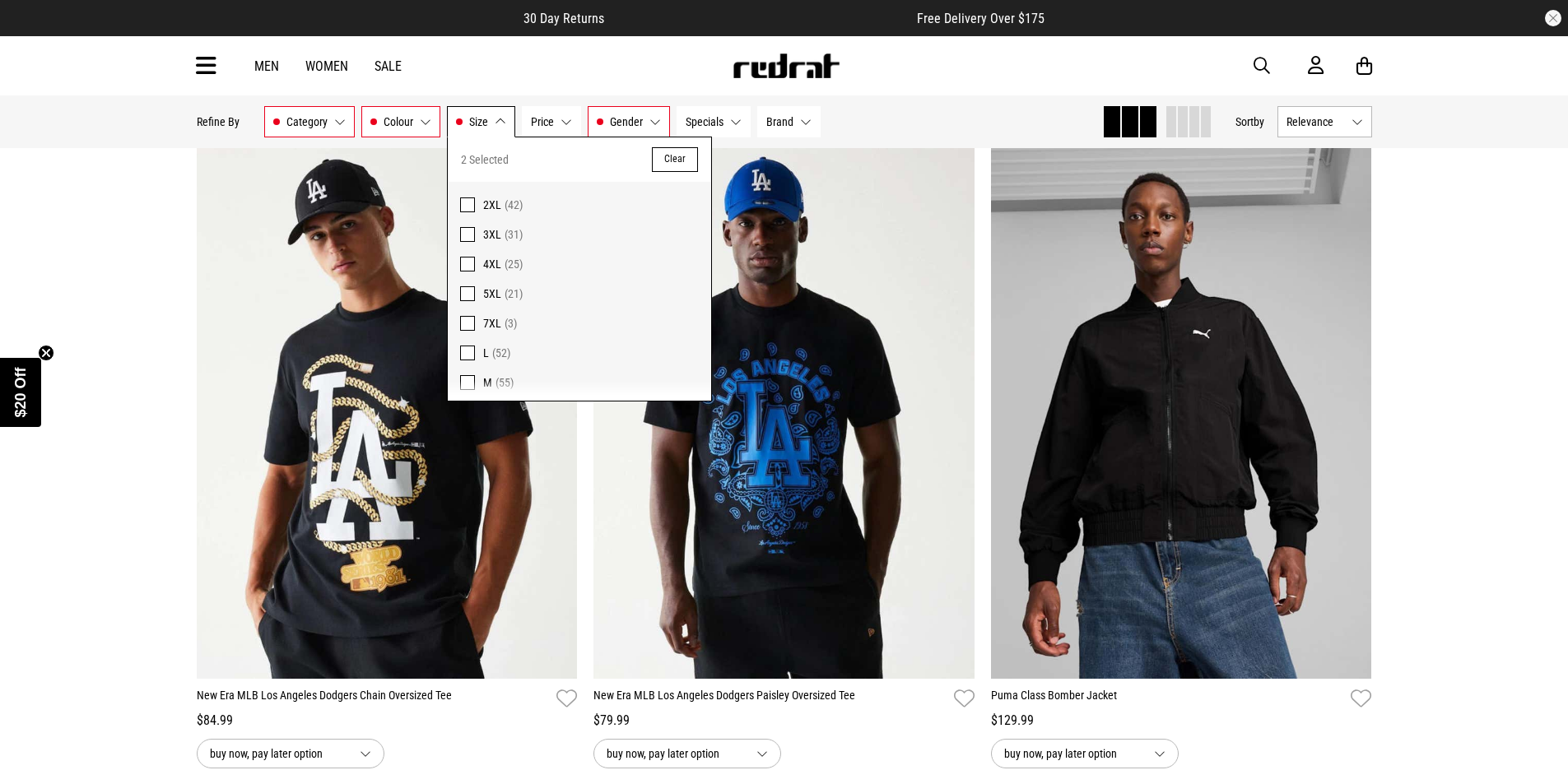
click at [1307, 126] on span "Relevance" at bounding box center [1316, 122] width 59 height 13
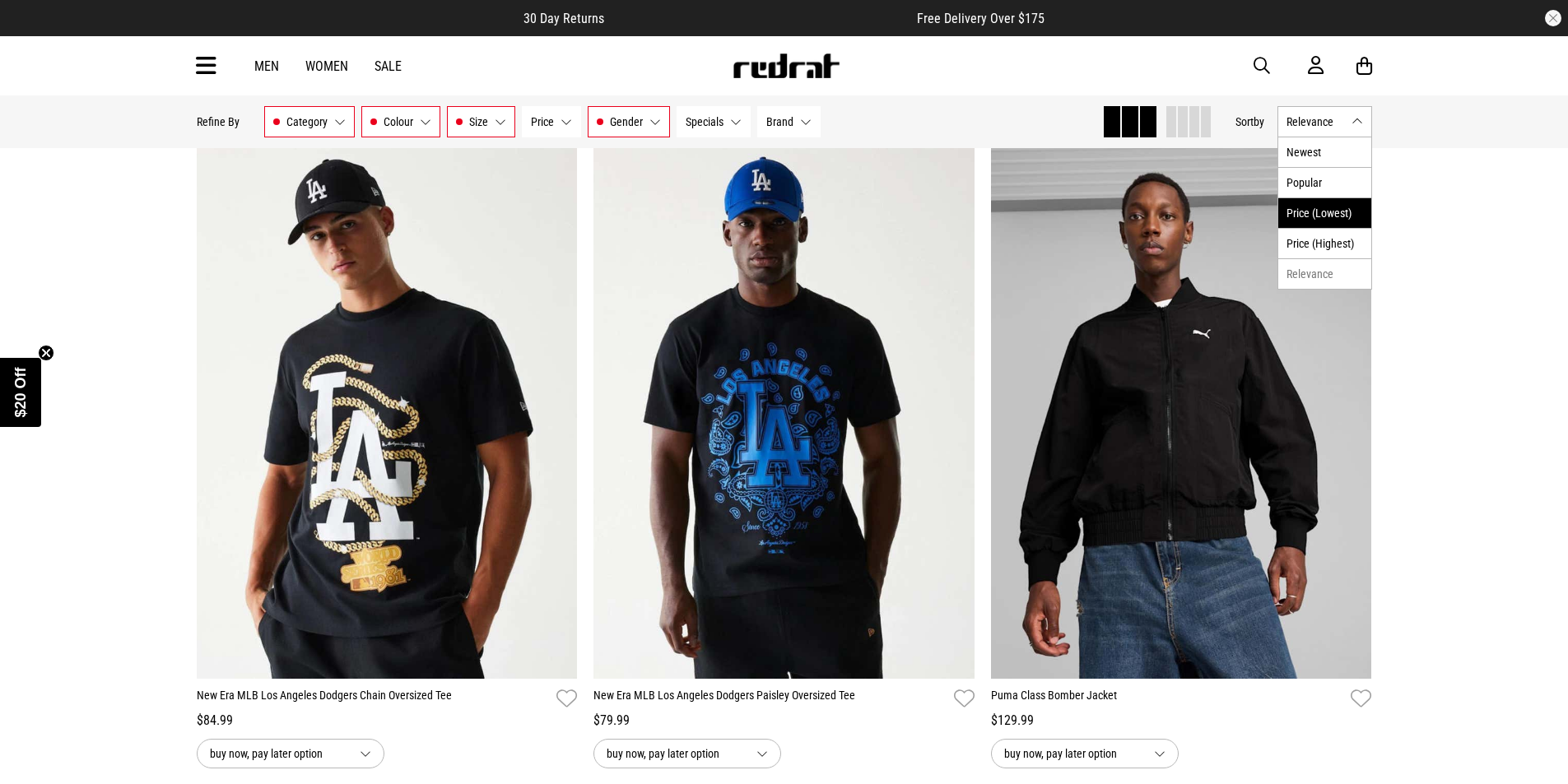
click at [1327, 222] on li "Price (Lowest)" at bounding box center [1325, 212] width 93 height 30
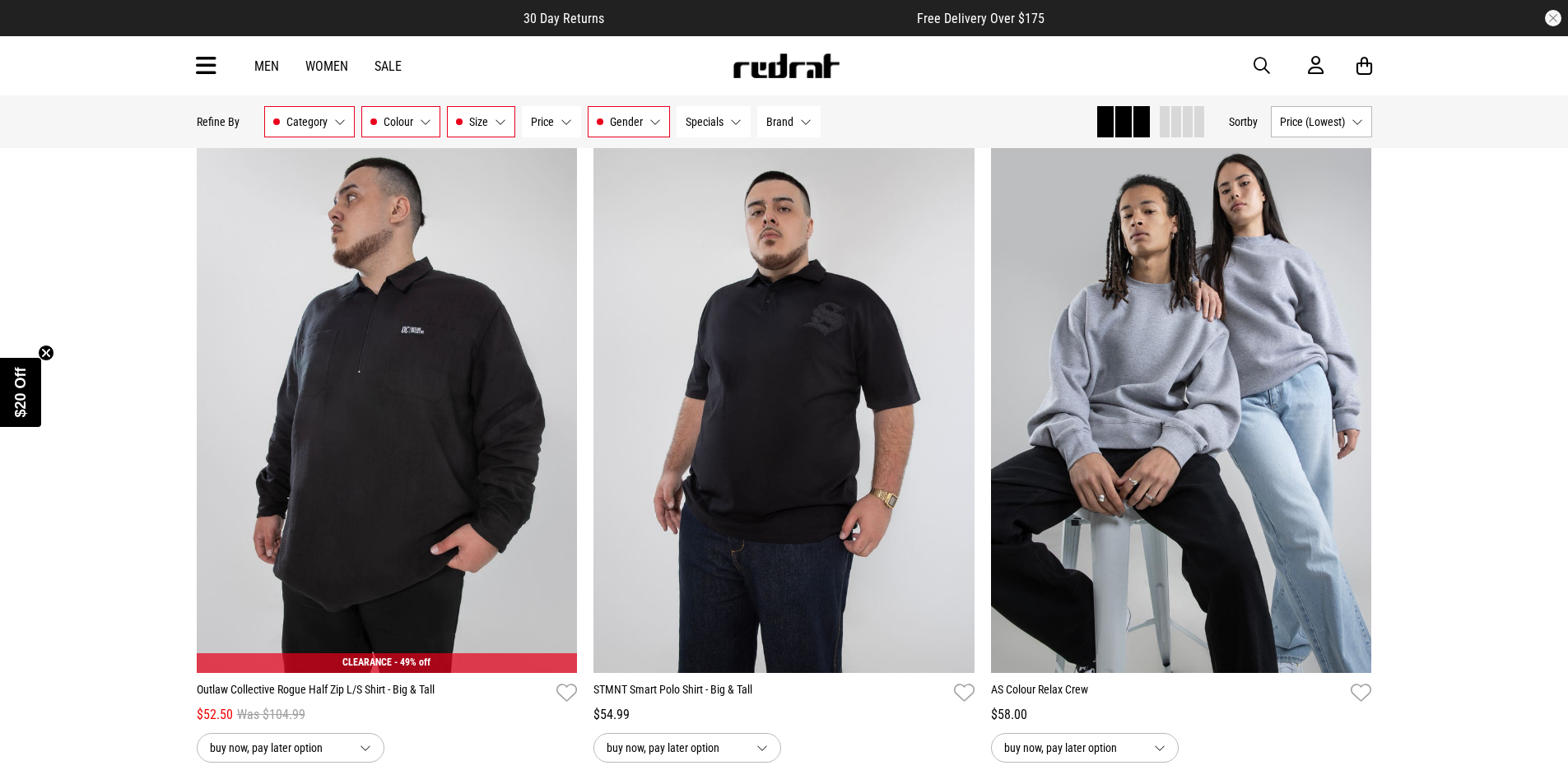
scroll to position [5017, 0]
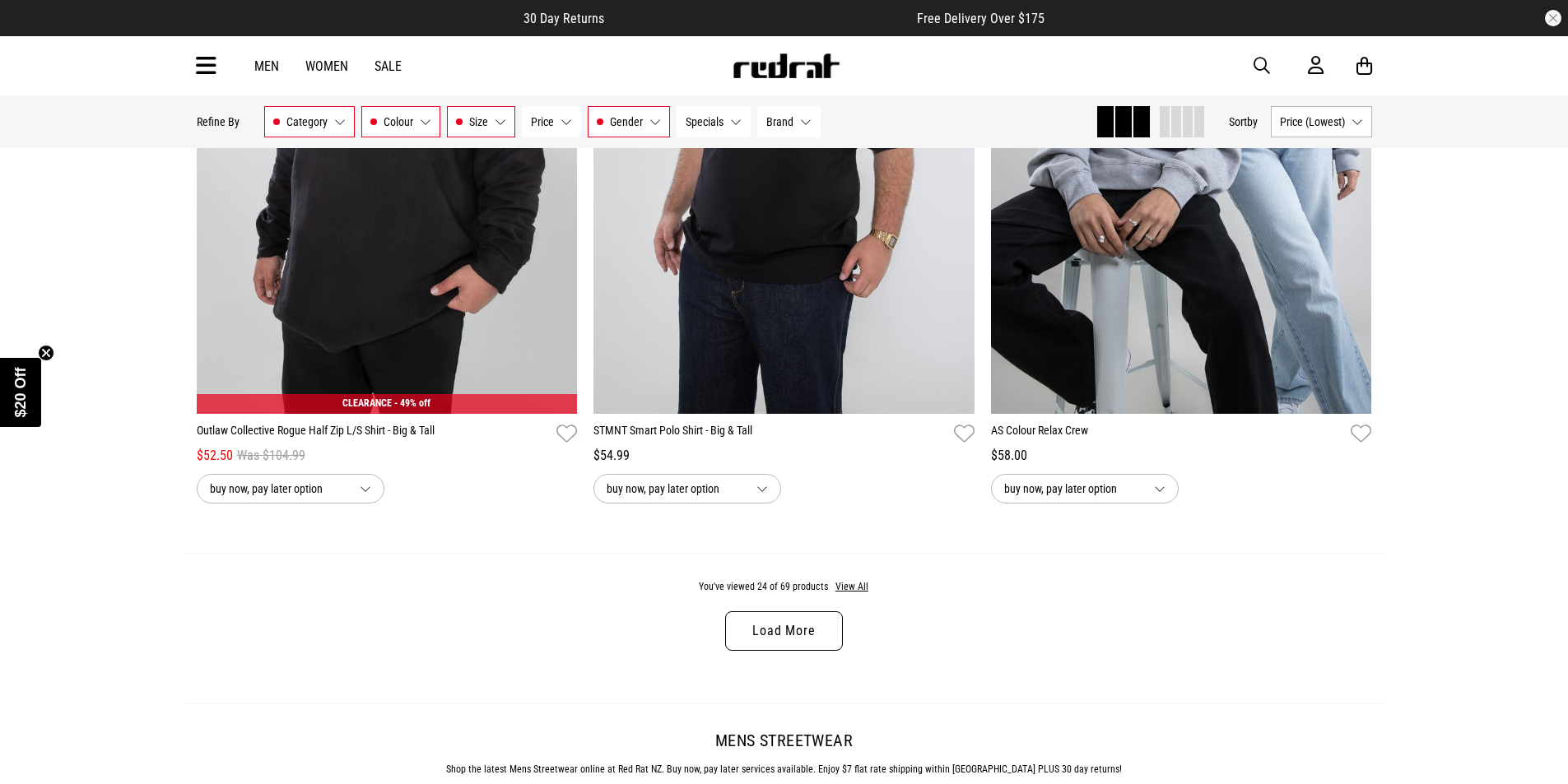
click at [768, 642] on link "Load More" at bounding box center [784, 630] width 117 height 39
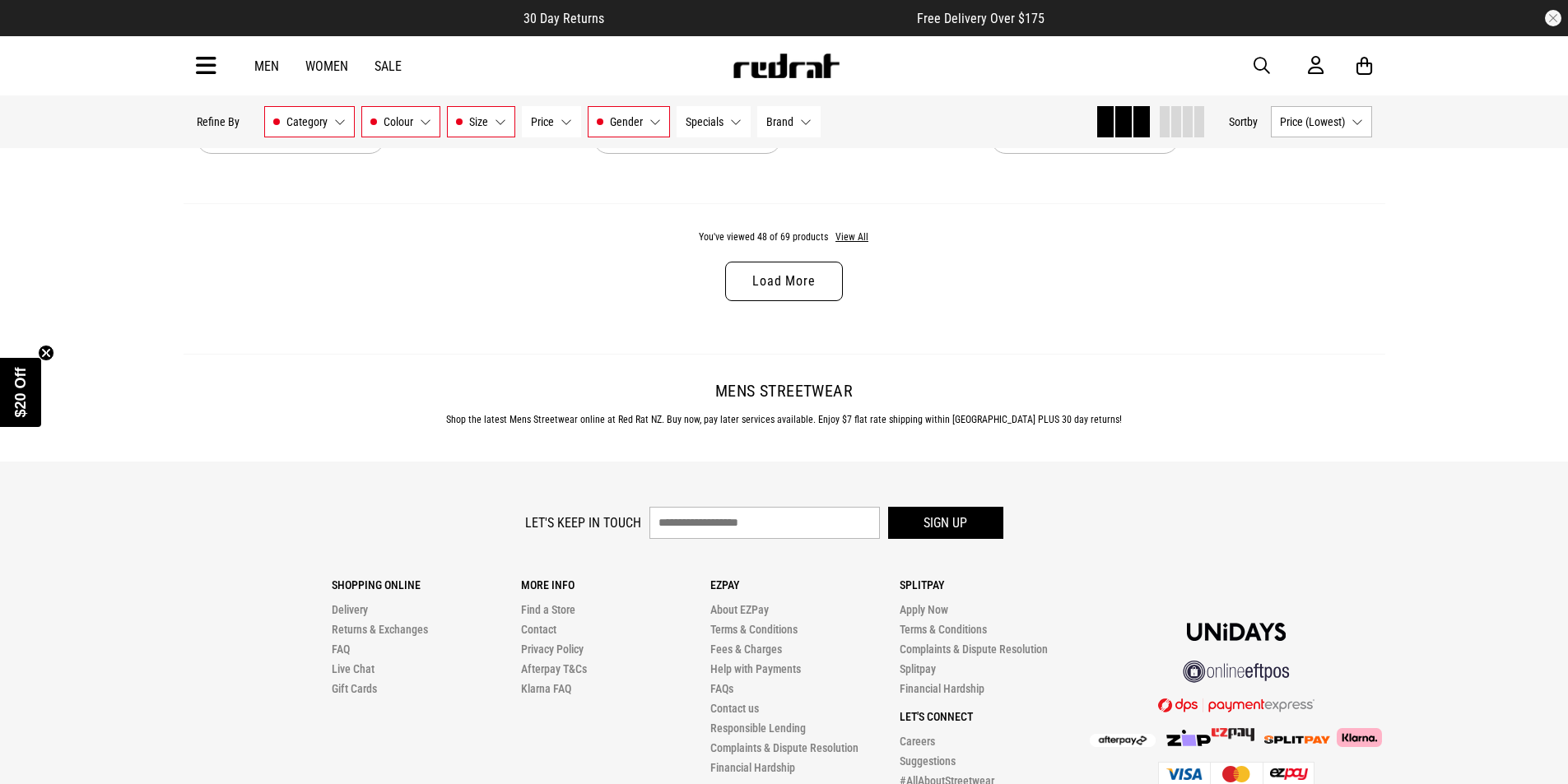
scroll to position [10610, 0]
click at [755, 290] on link "Load More" at bounding box center [784, 280] width 117 height 39
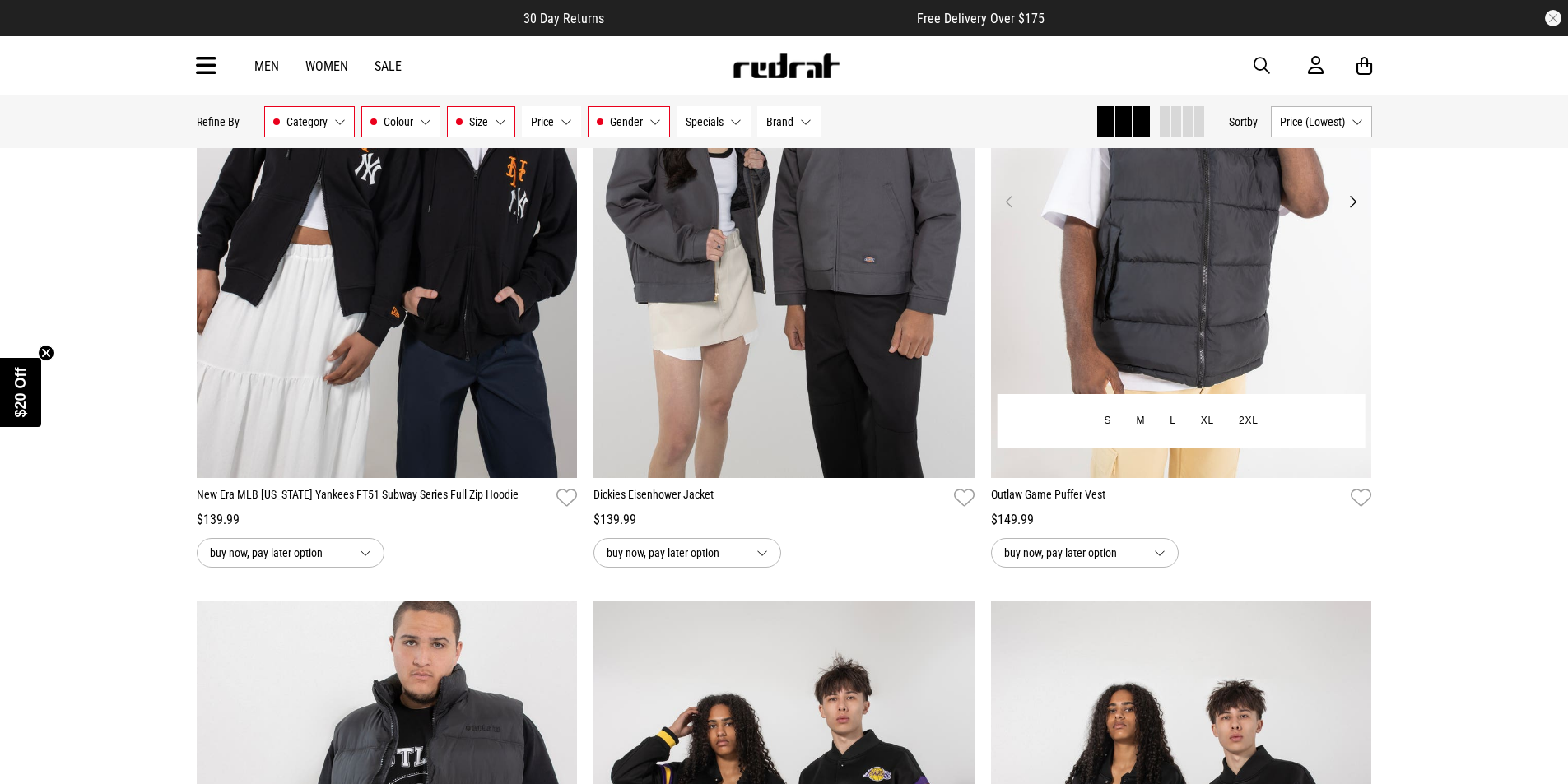
scroll to position [14147, 0]
